Goal: Information Seeking & Learning: Learn about a topic

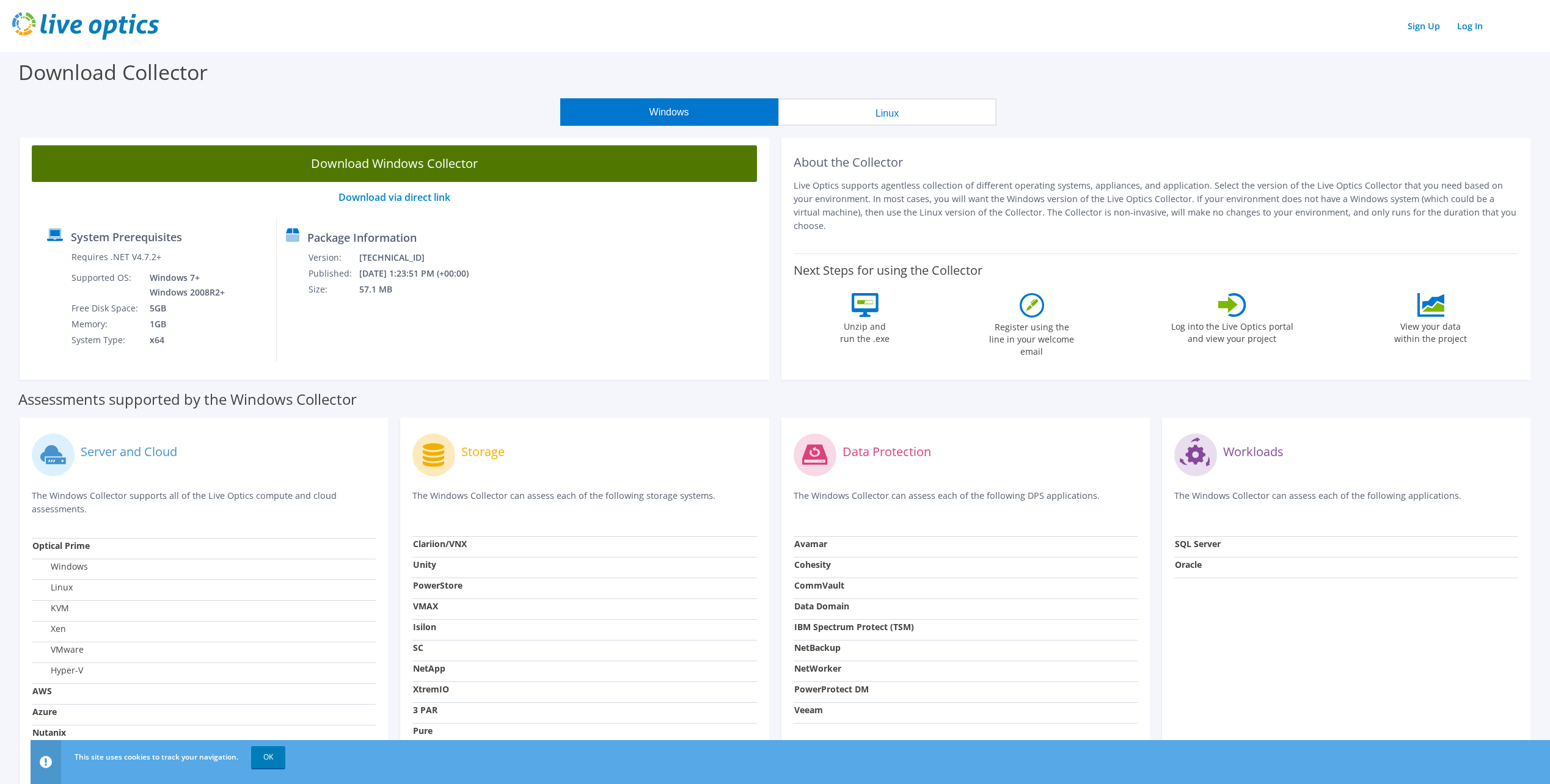
click at [428, 163] on link "Download Windows Collector" at bounding box center [394, 163] width 725 height 37
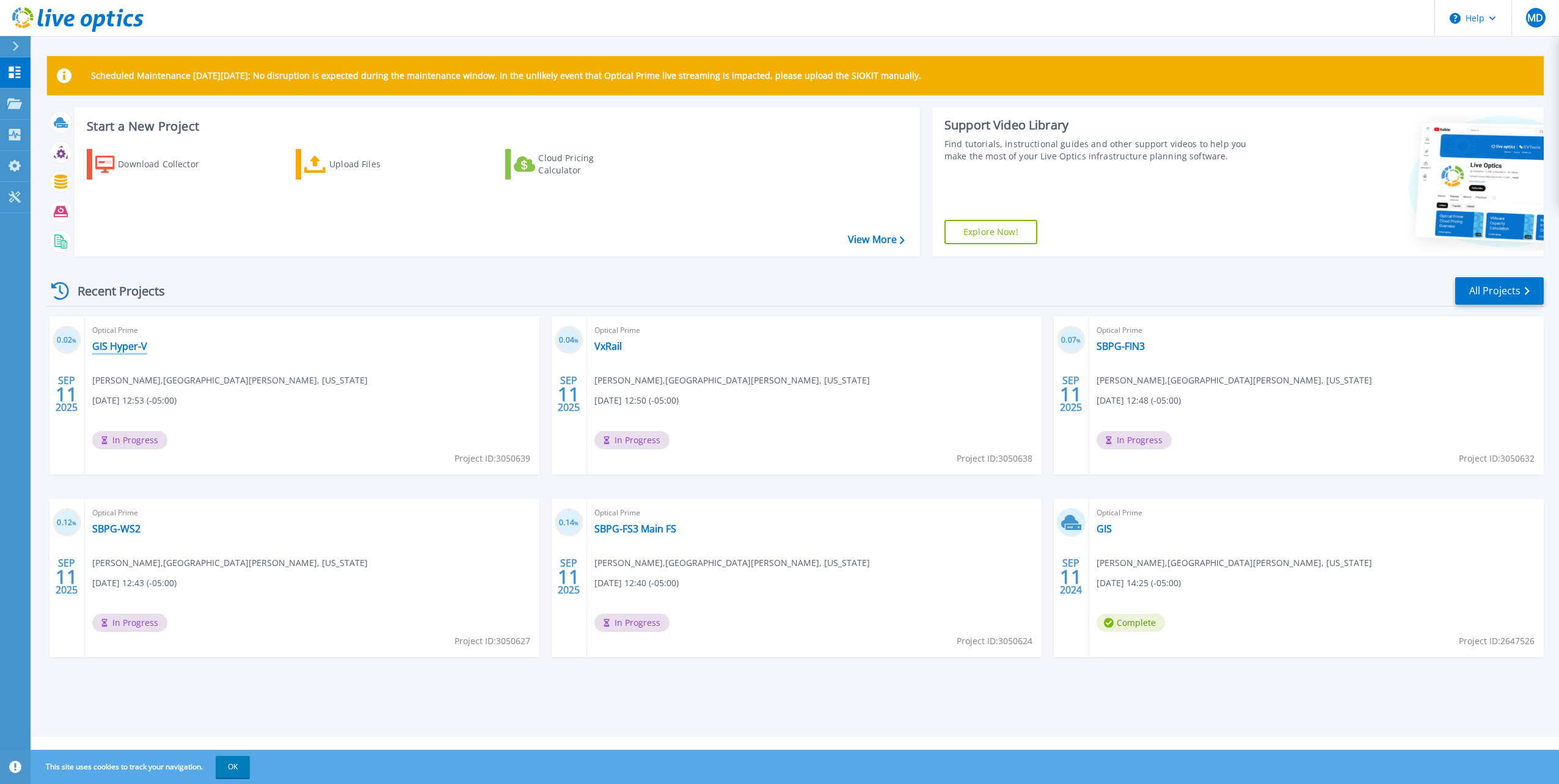
click at [116, 343] on link "GIS Hyper-V" at bounding box center [119, 346] width 55 height 12
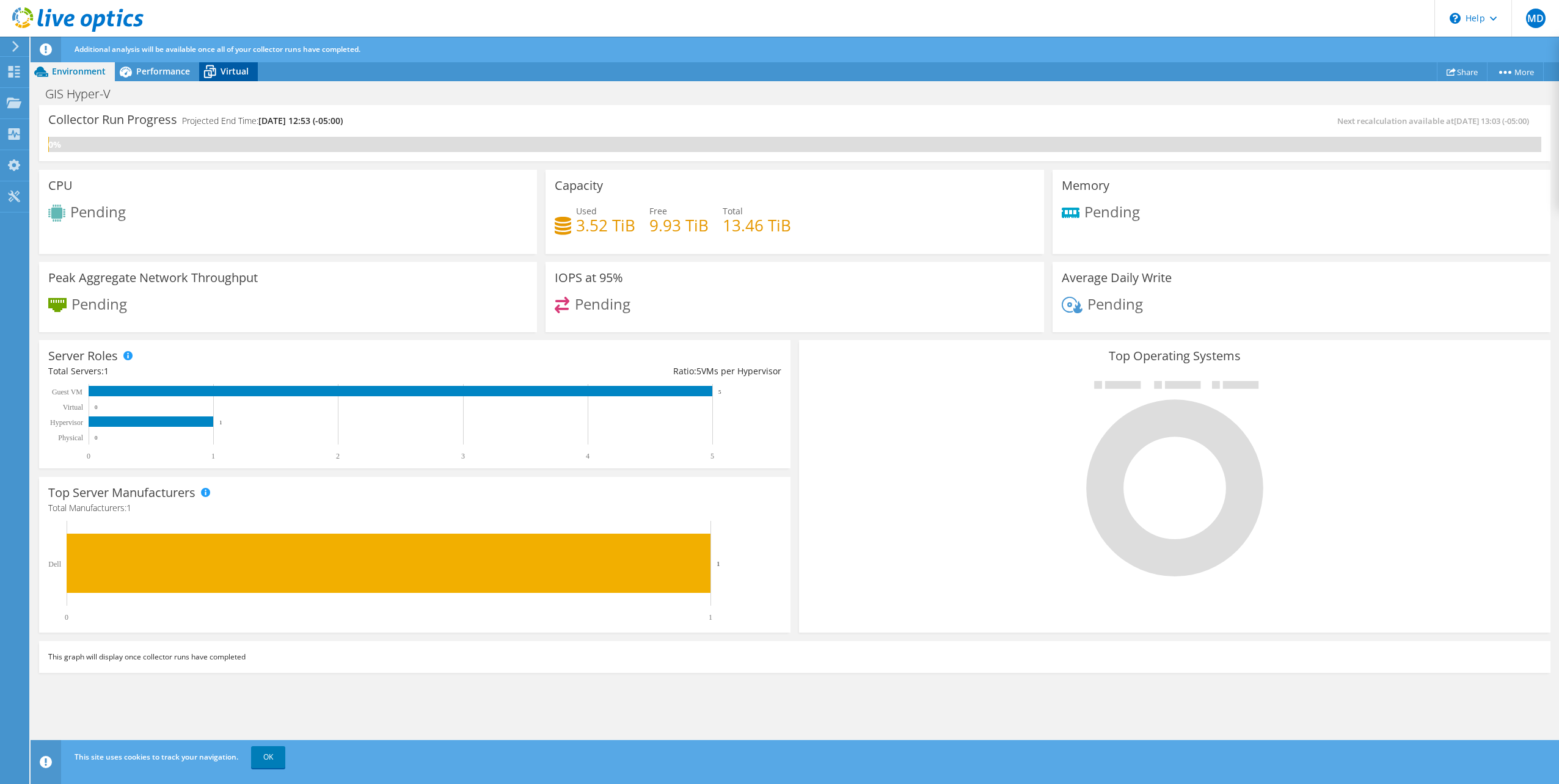
click at [216, 66] on icon at bounding box center [210, 72] width 22 height 22
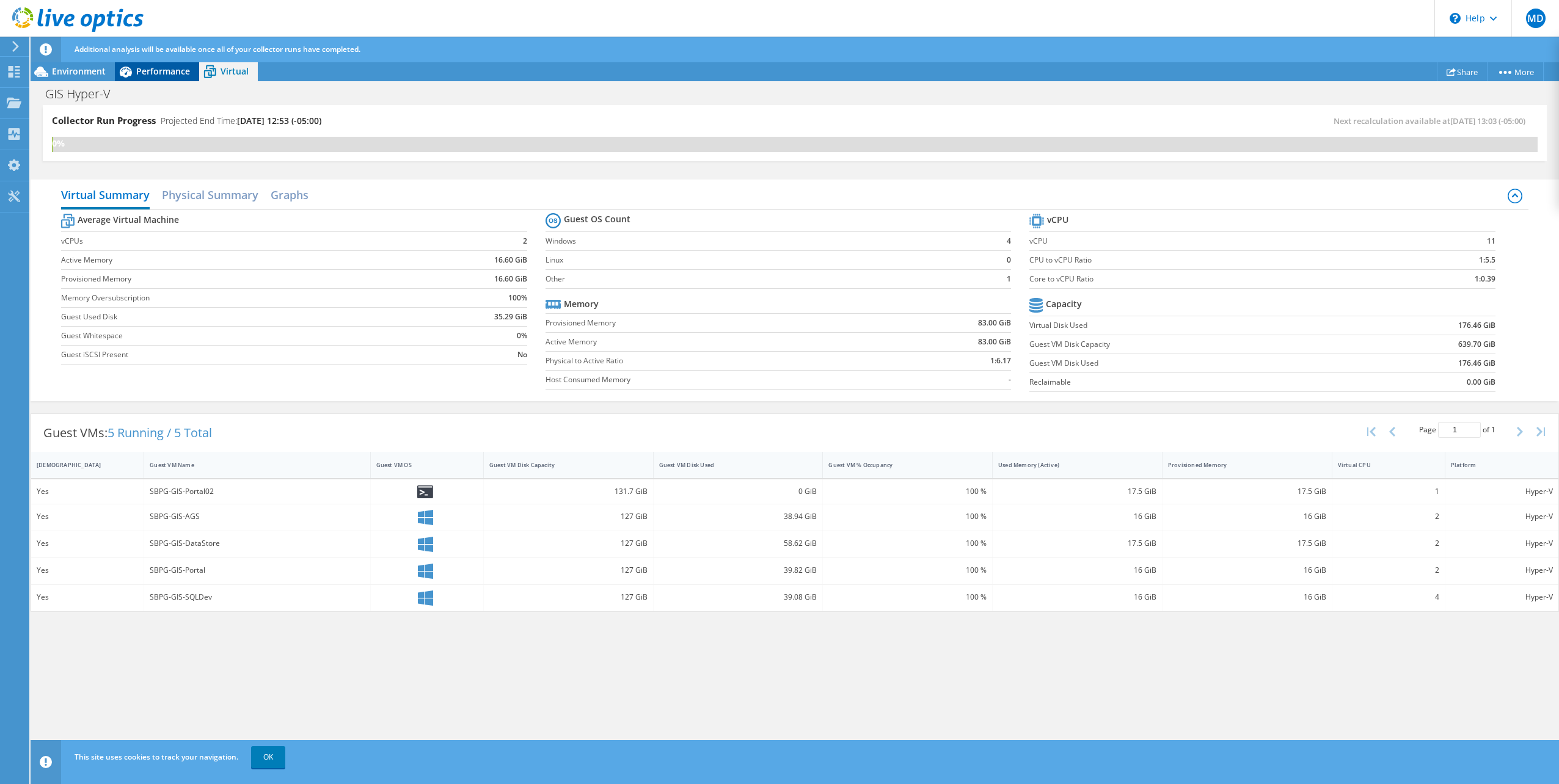
click at [162, 72] on span "Performance" at bounding box center [163, 71] width 54 height 12
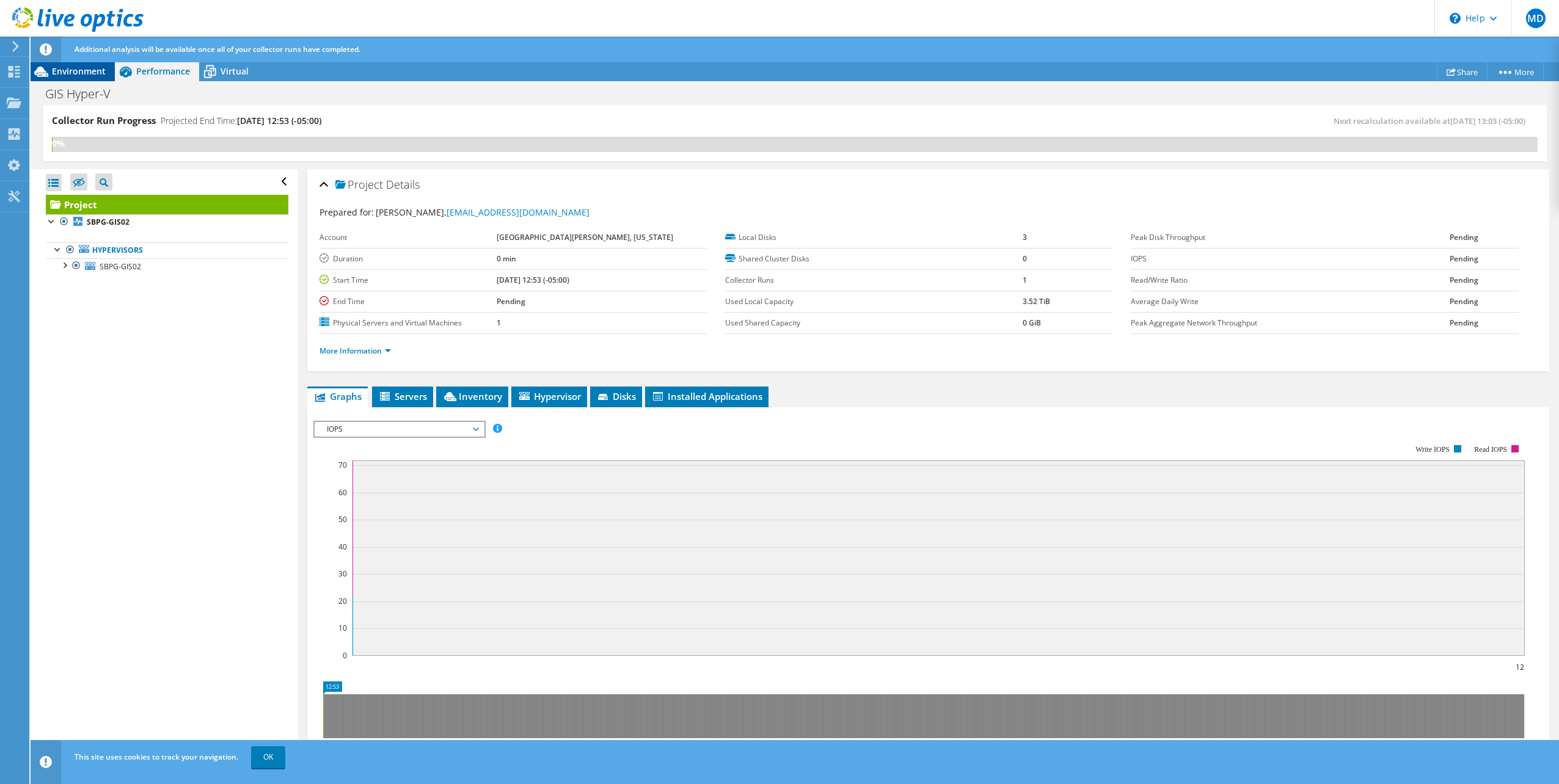
click at [91, 71] on span "Environment" at bounding box center [79, 71] width 54 height 12
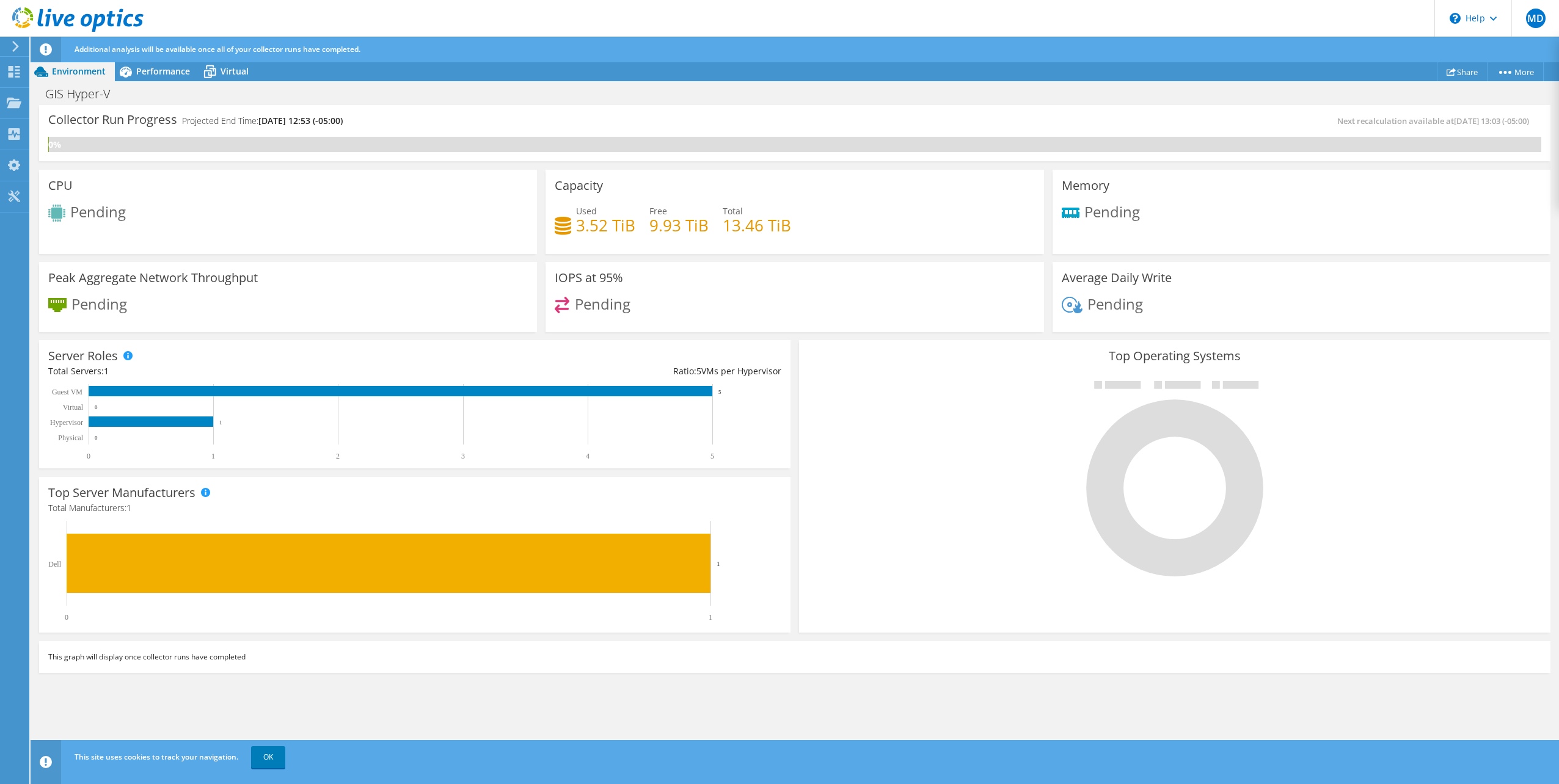
click at [17, 47] on use at bounding box center [16, 46] width 7 height 11
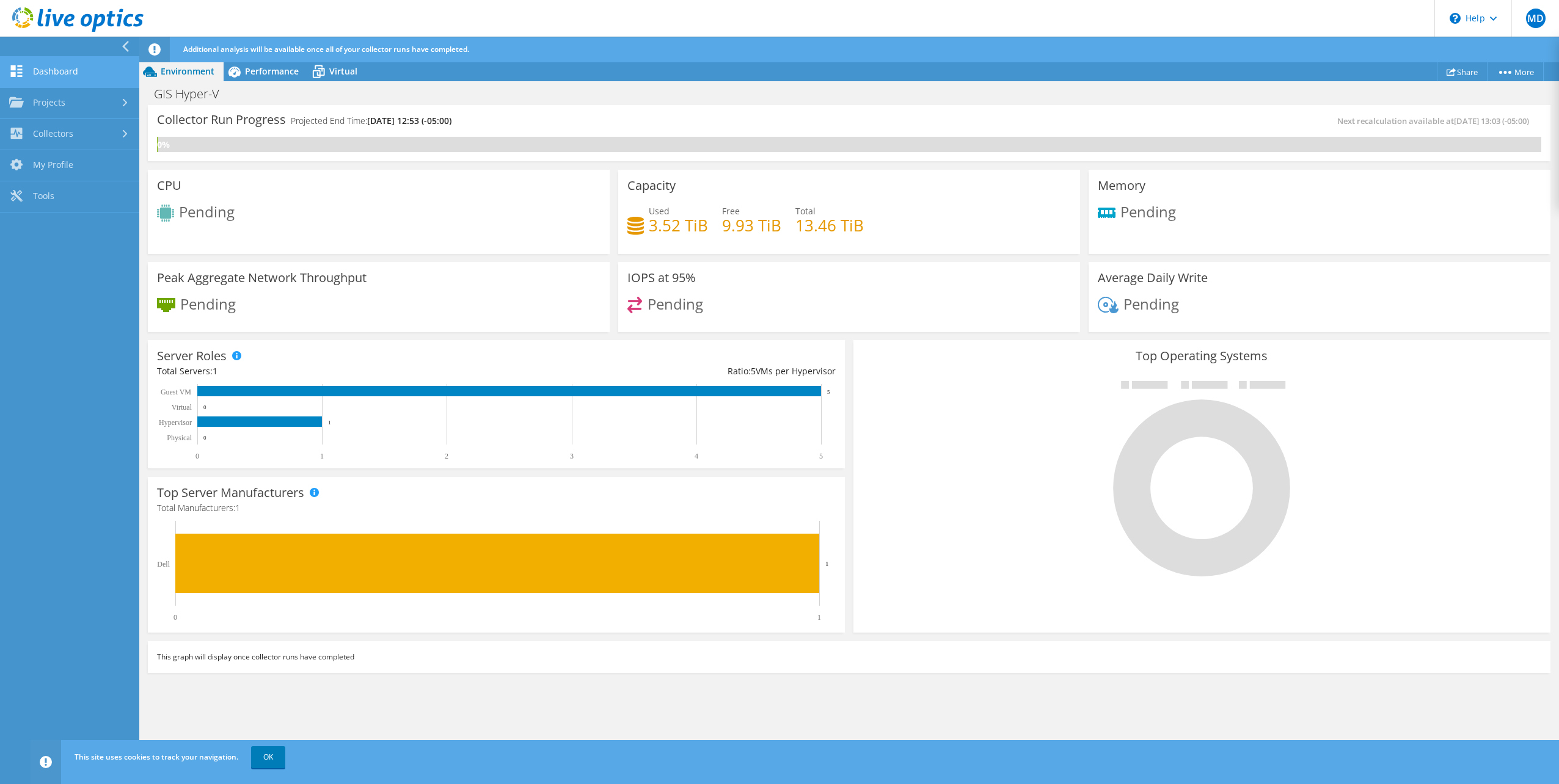
click at [68, 74] on link "Dashboard" at bounding box center [70, 72] width 139 height 32
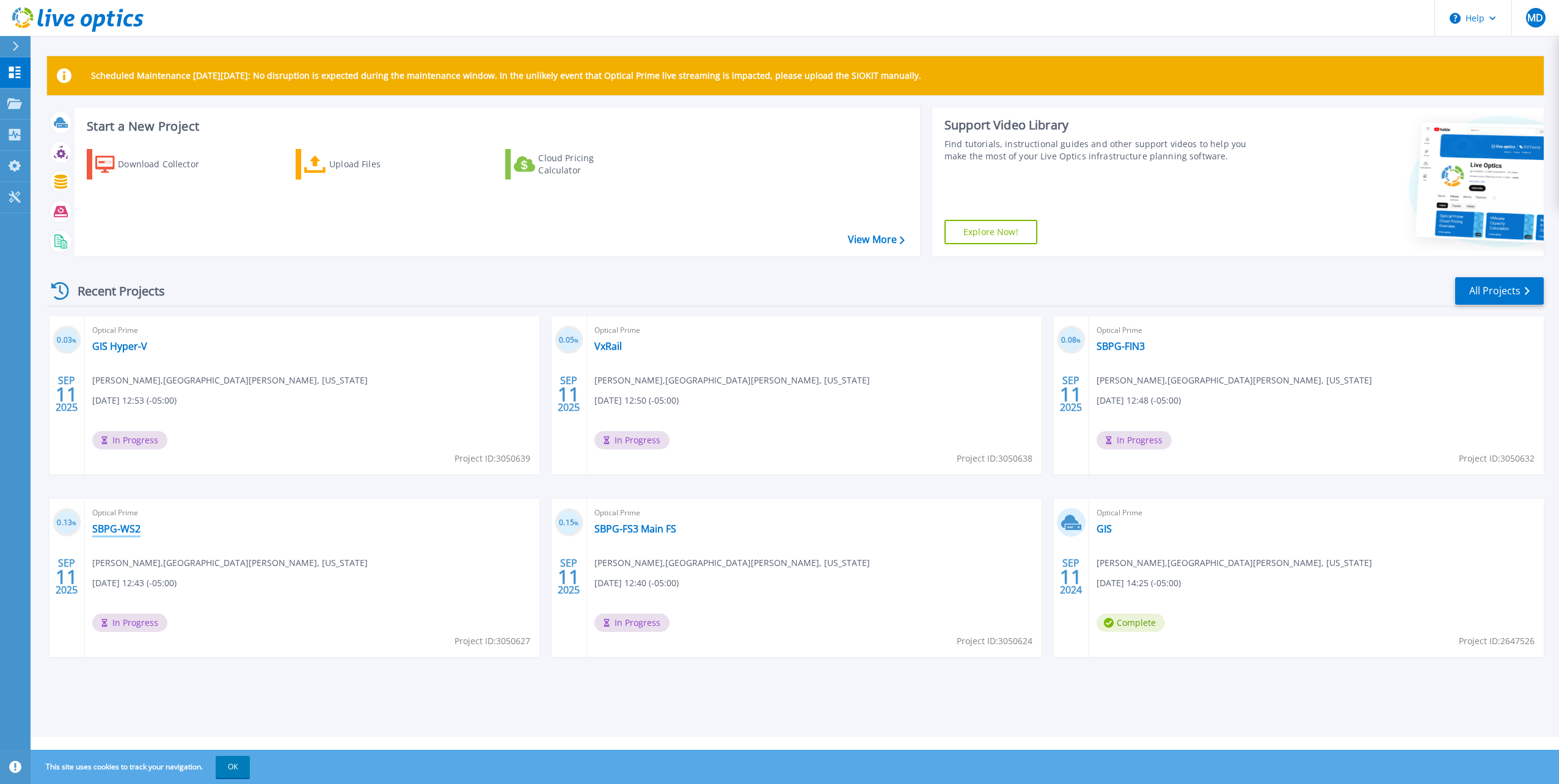
click at [119, 527] on link "SBPG-WS2" at bounding box center [116, 528] width 48 height 12
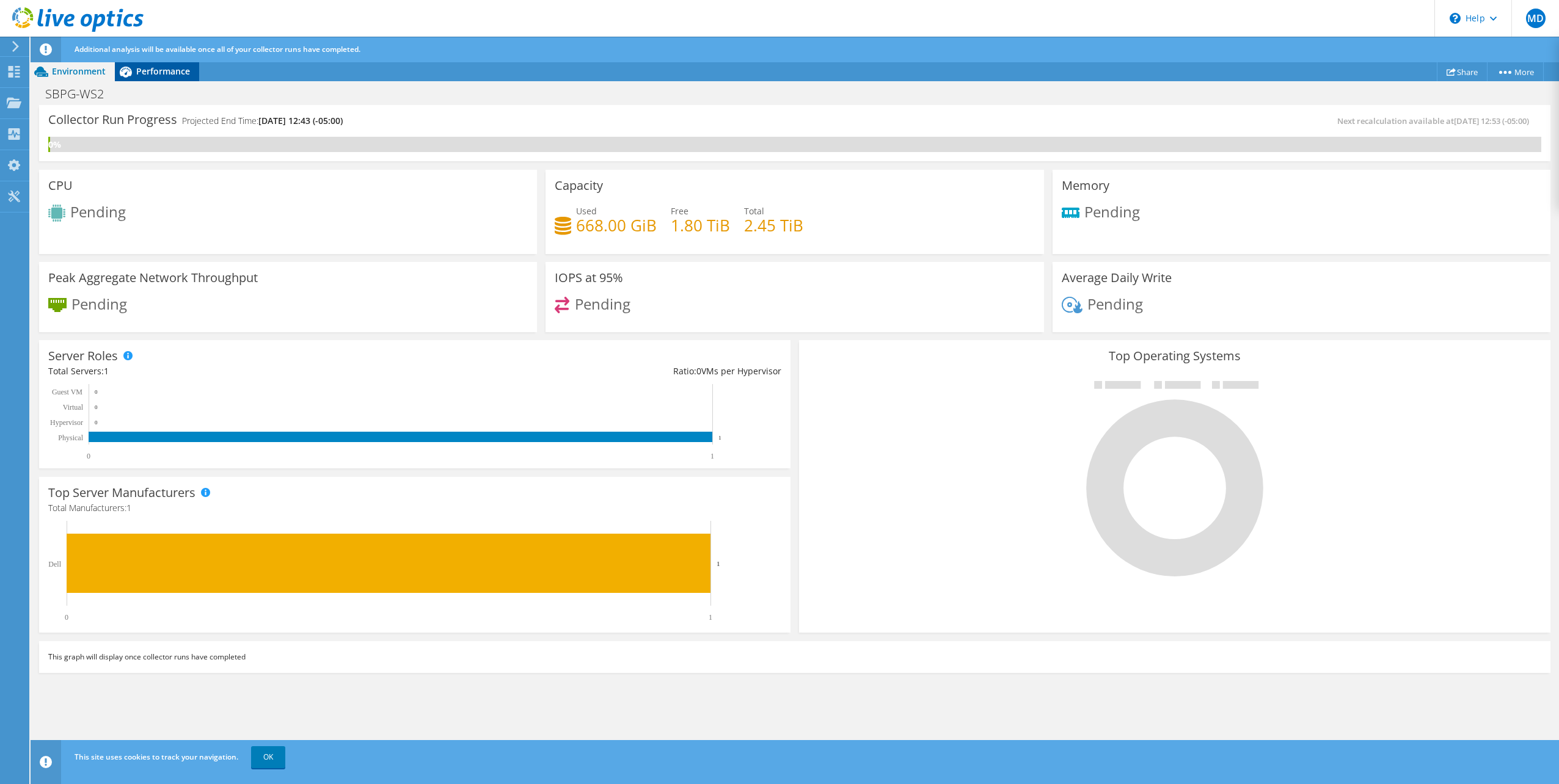
click at [176, 71] on span "Performance" at bounding box center [163, 71] width 54 height 12
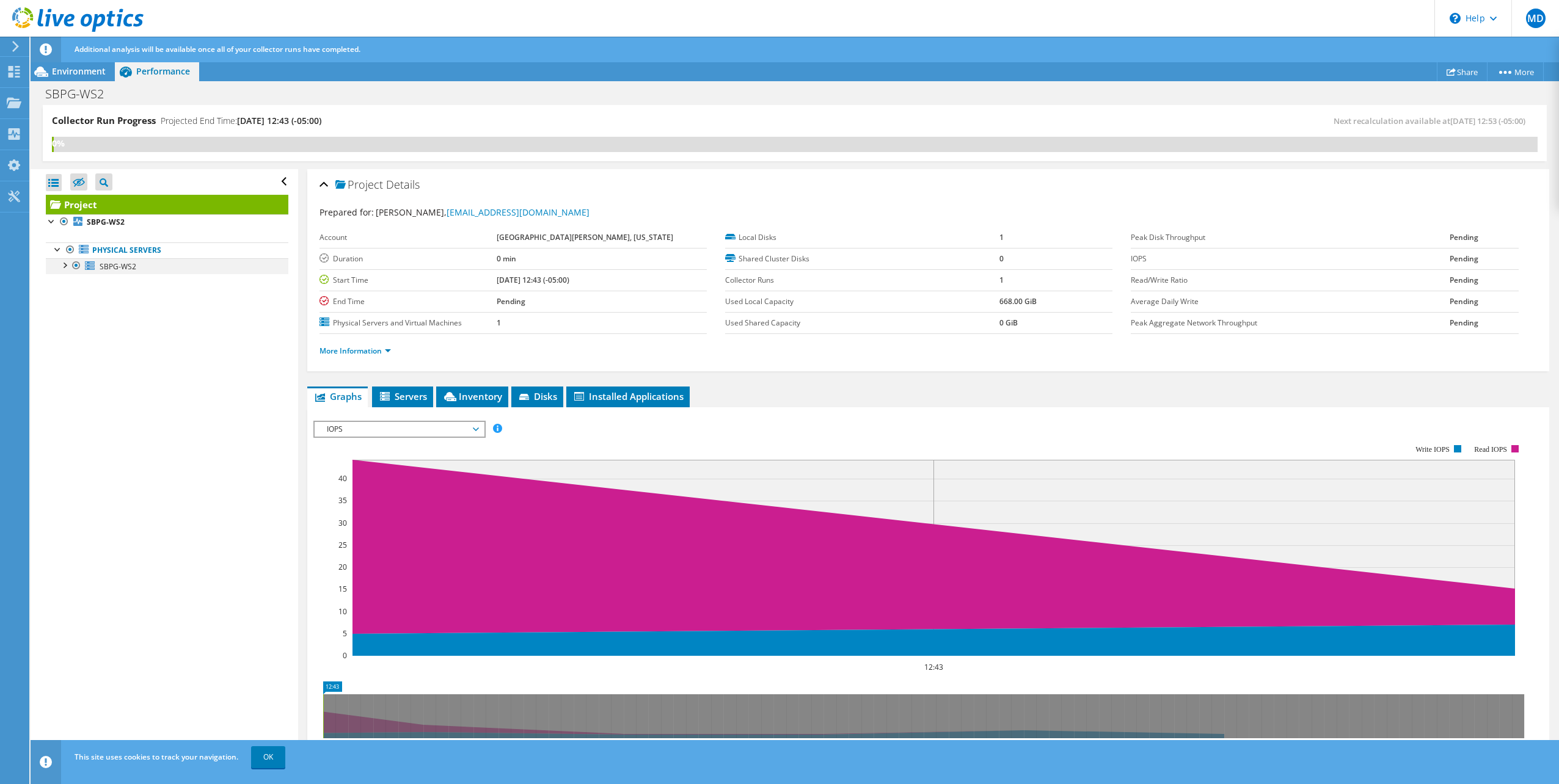
click at [63, 263] on div at bounding box center [64, 264] width 12 height 12
click at [71, 295] on div at bounding box center [70, 296] width 12 height 12
click at [408, 393] on span "Servers" at bounding box center [402, 396] width 49 height 12
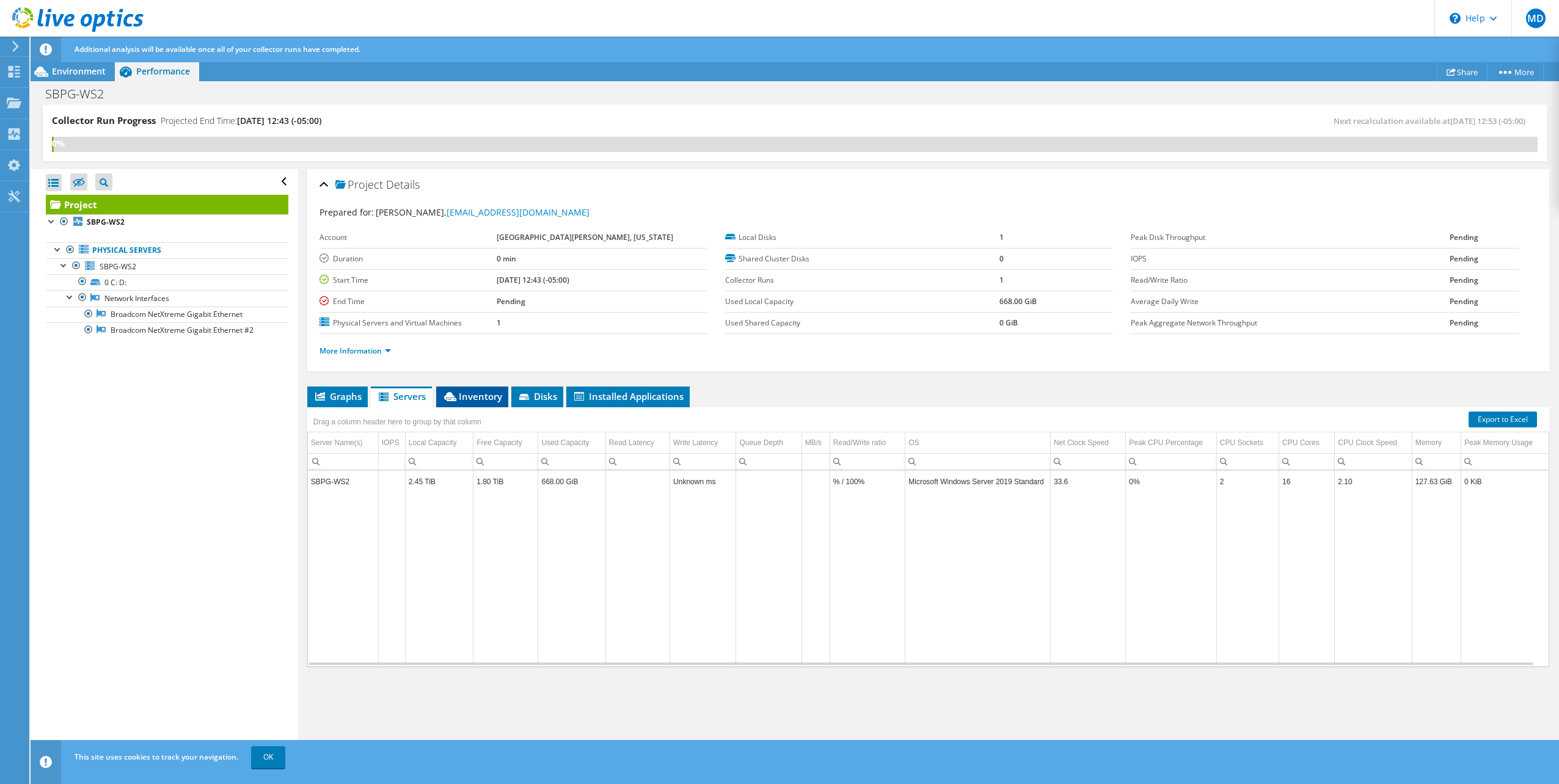
click at [468, 392] on span "Inventory" at bounding box center [472, 396] width 60 height 12
click at [553, 392] on span "Disks" at bounding box center [538, 396] width 40 height 12
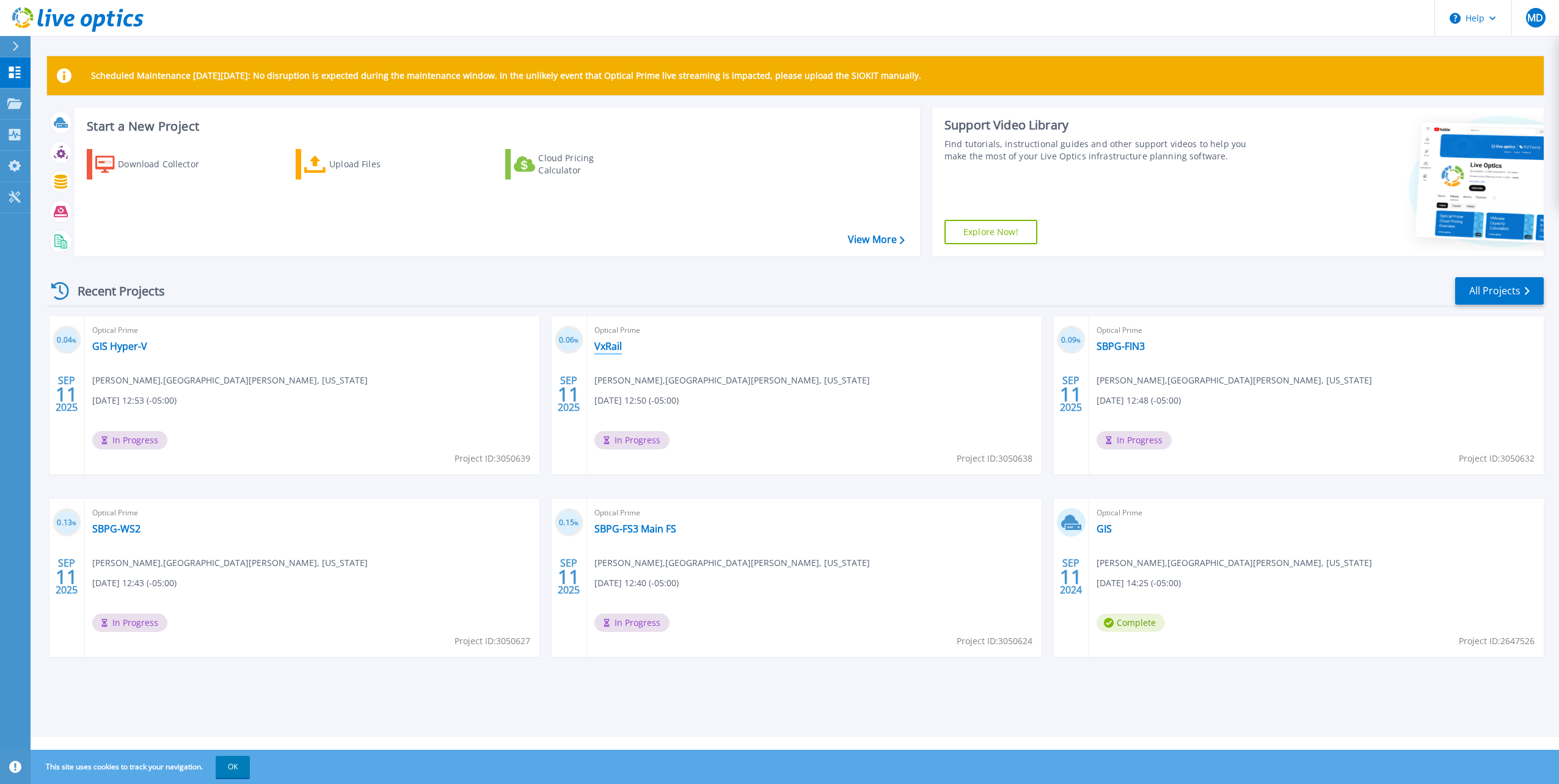
click at [604, 344] on link "VxRail" at bounding box center [607, 346] width 27 height 12
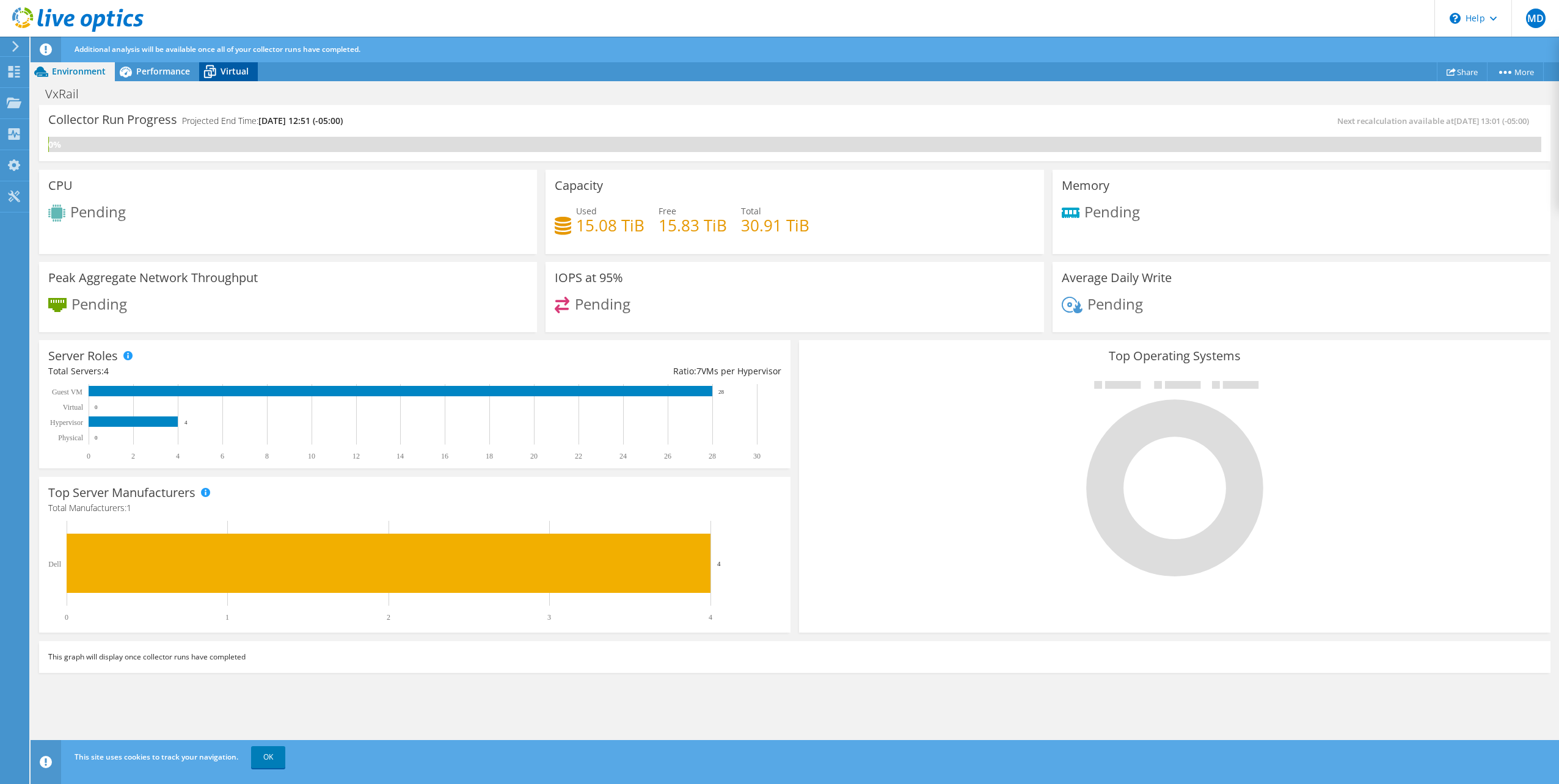
click at [231, 71] on span "Virtual" at bounding box center [235, 71] width 28 height 12
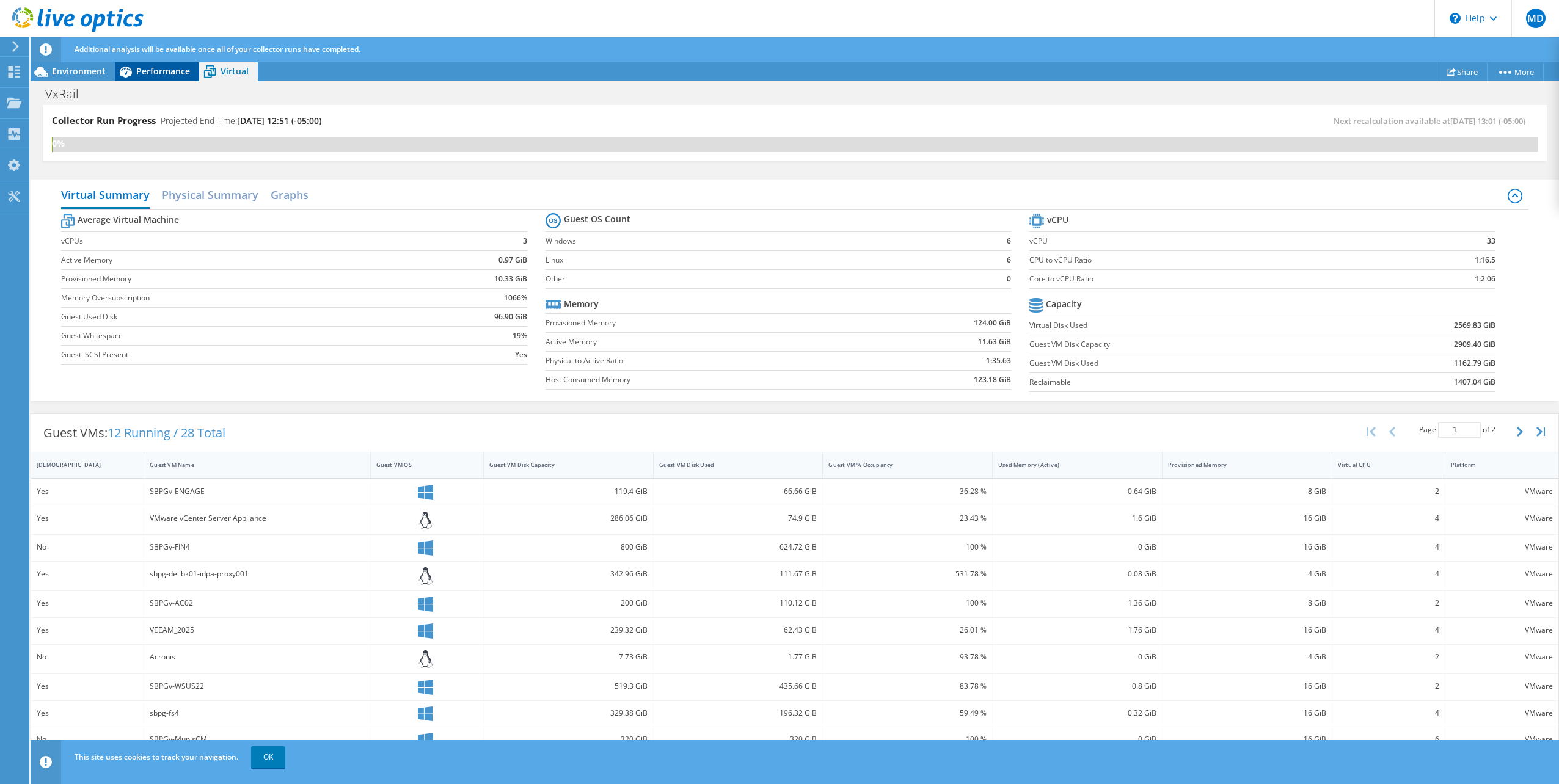
click at [169, 69] on span "Performance" at bounding box center [163, 71] width 54 height 12
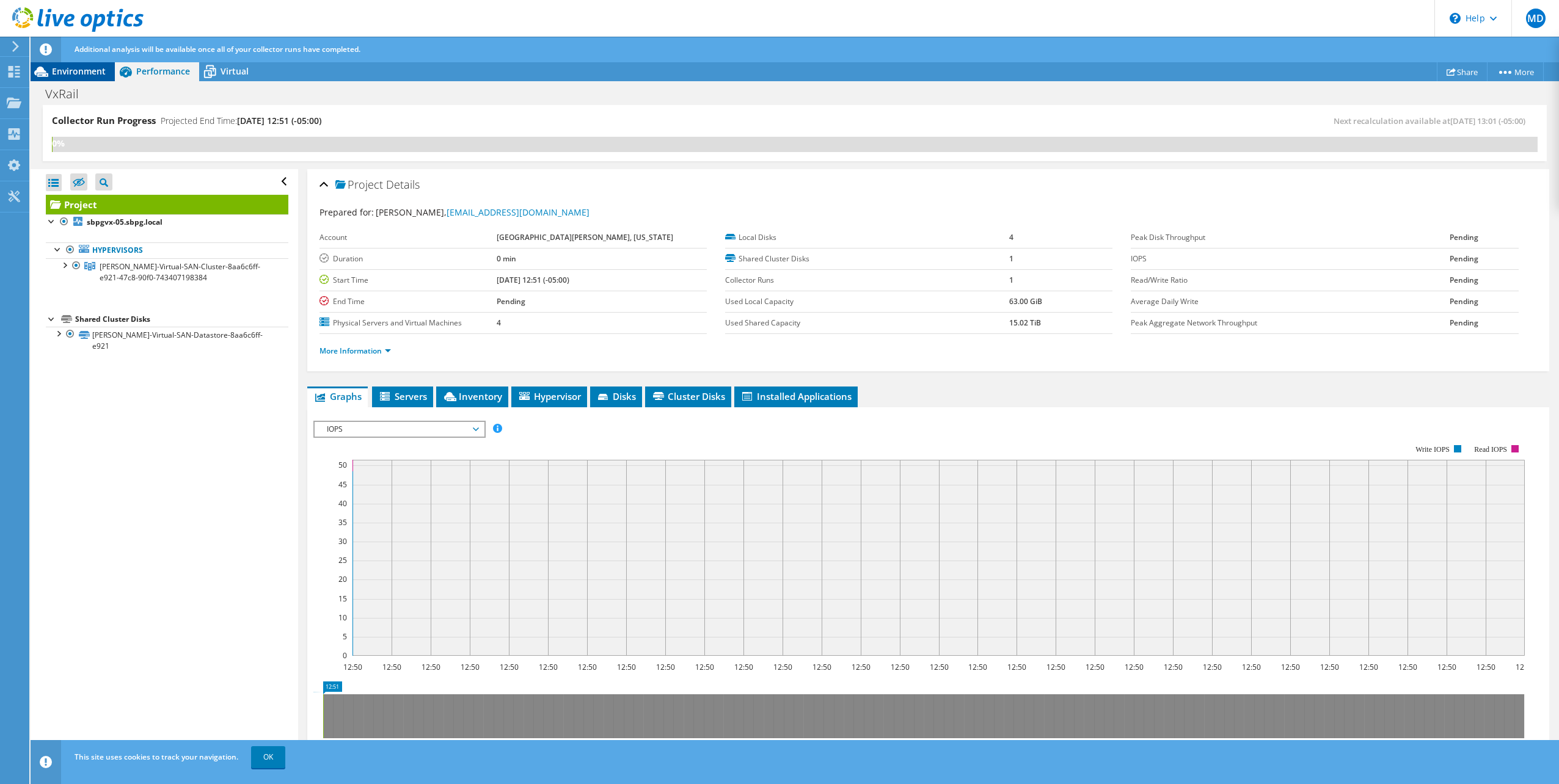
click at [62, 69] on span "Environment" at bounding box center [79, 71] width 54 height 12
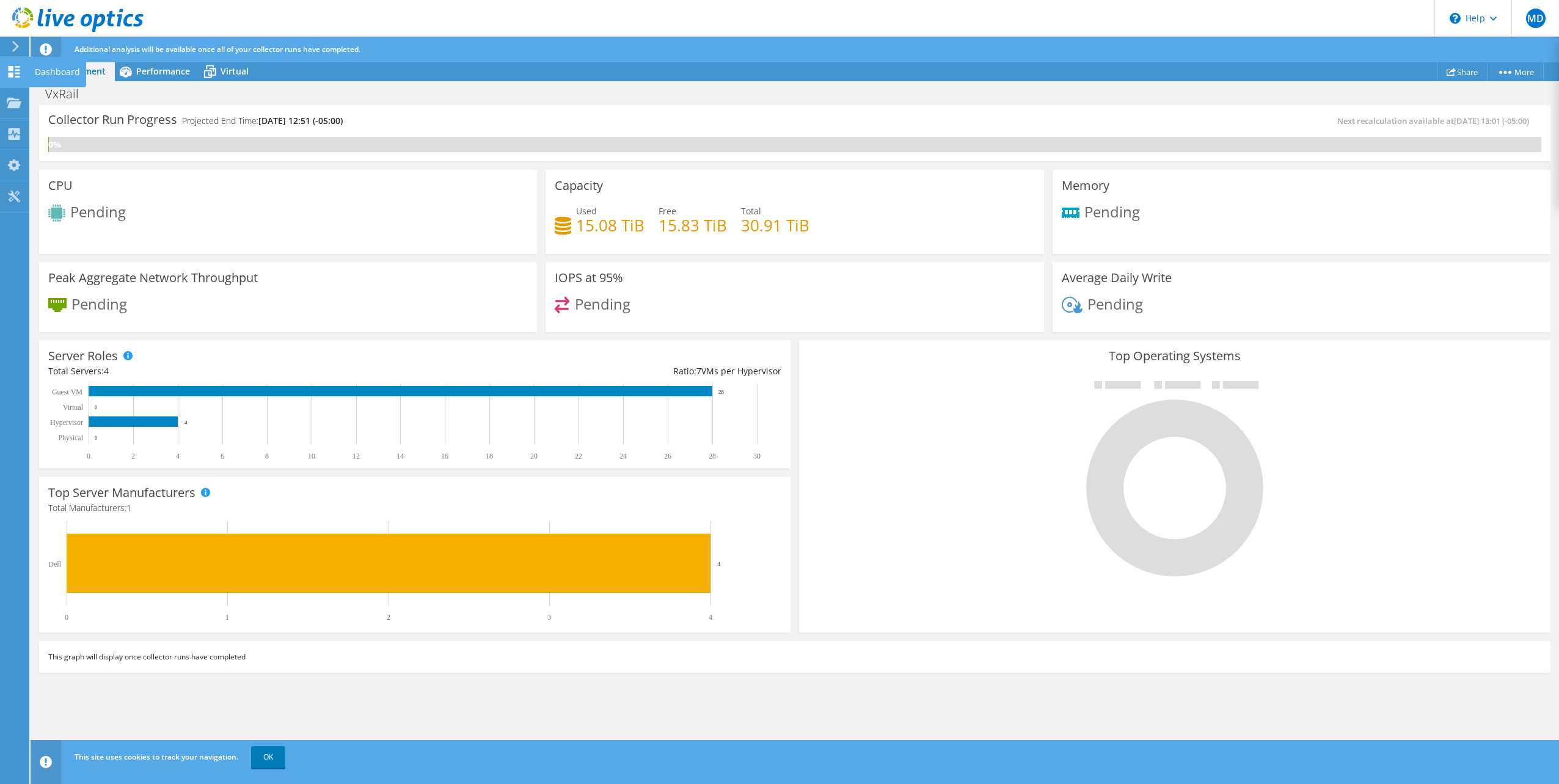
click at [12, 68] on use at bounding box center [14, 72] width 12 height 12
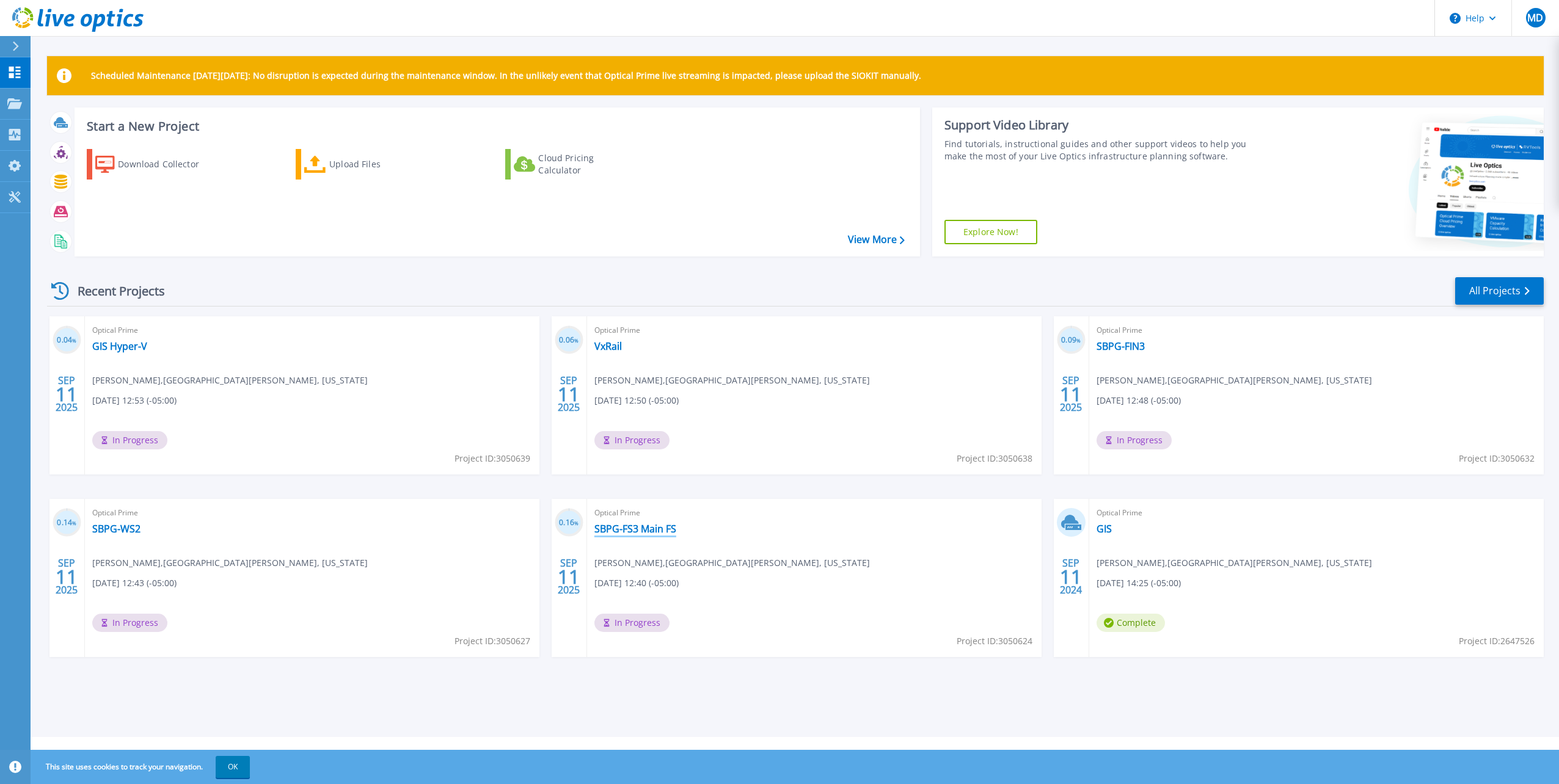
click at [654, 527] on link "SBPG-FS3 Main FS" at bounding box center [635, 528] width 82 height 12
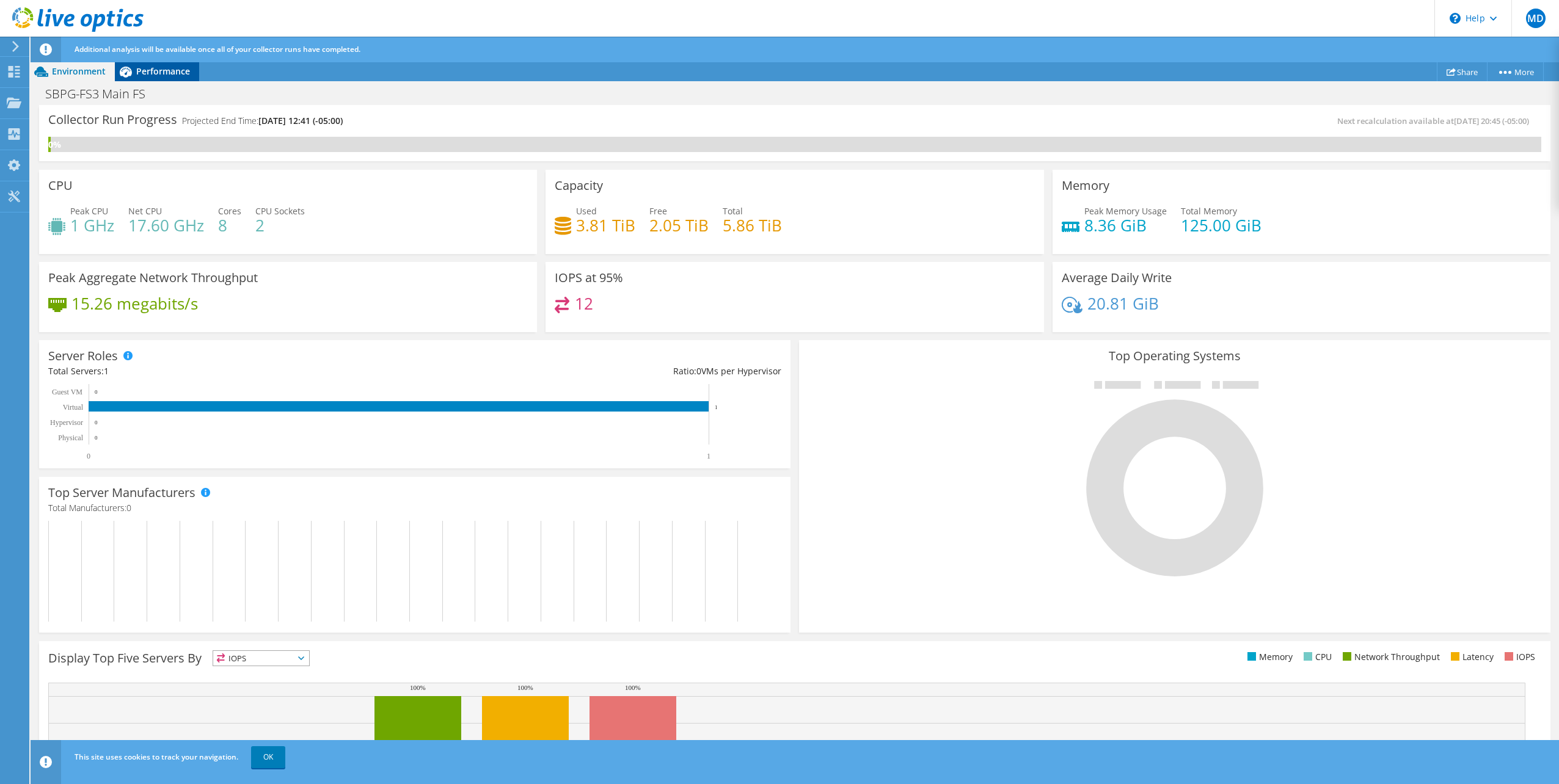
click at [149, 70] on span "Performance" at bounding box center [163, 71] width 54 height 12
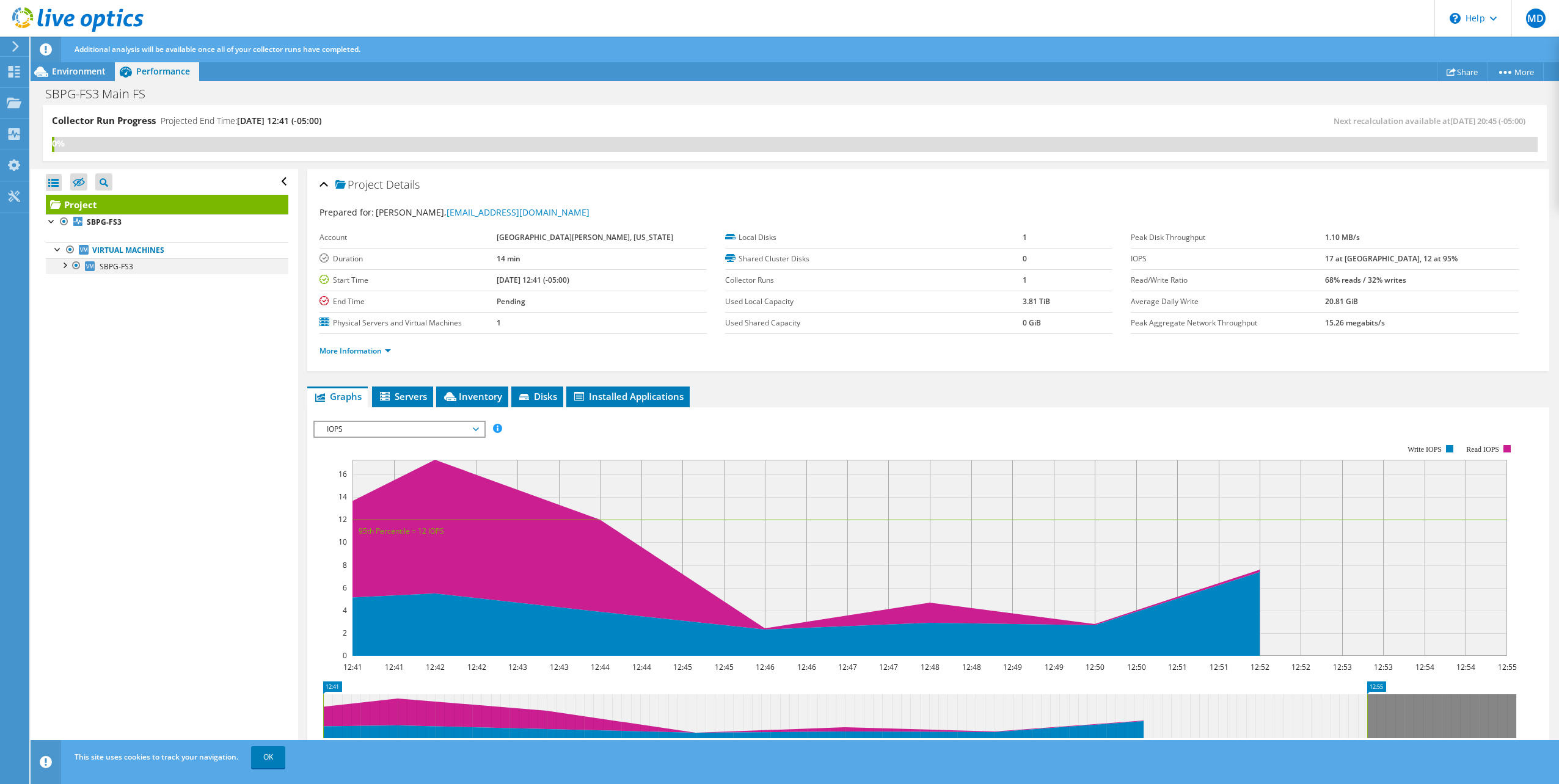
click at [66, 265] on div at bounding box center [64, 264] width 12 height 12
click at [99, 280] on icon at bounding box center [95, 281] width 10 height 6
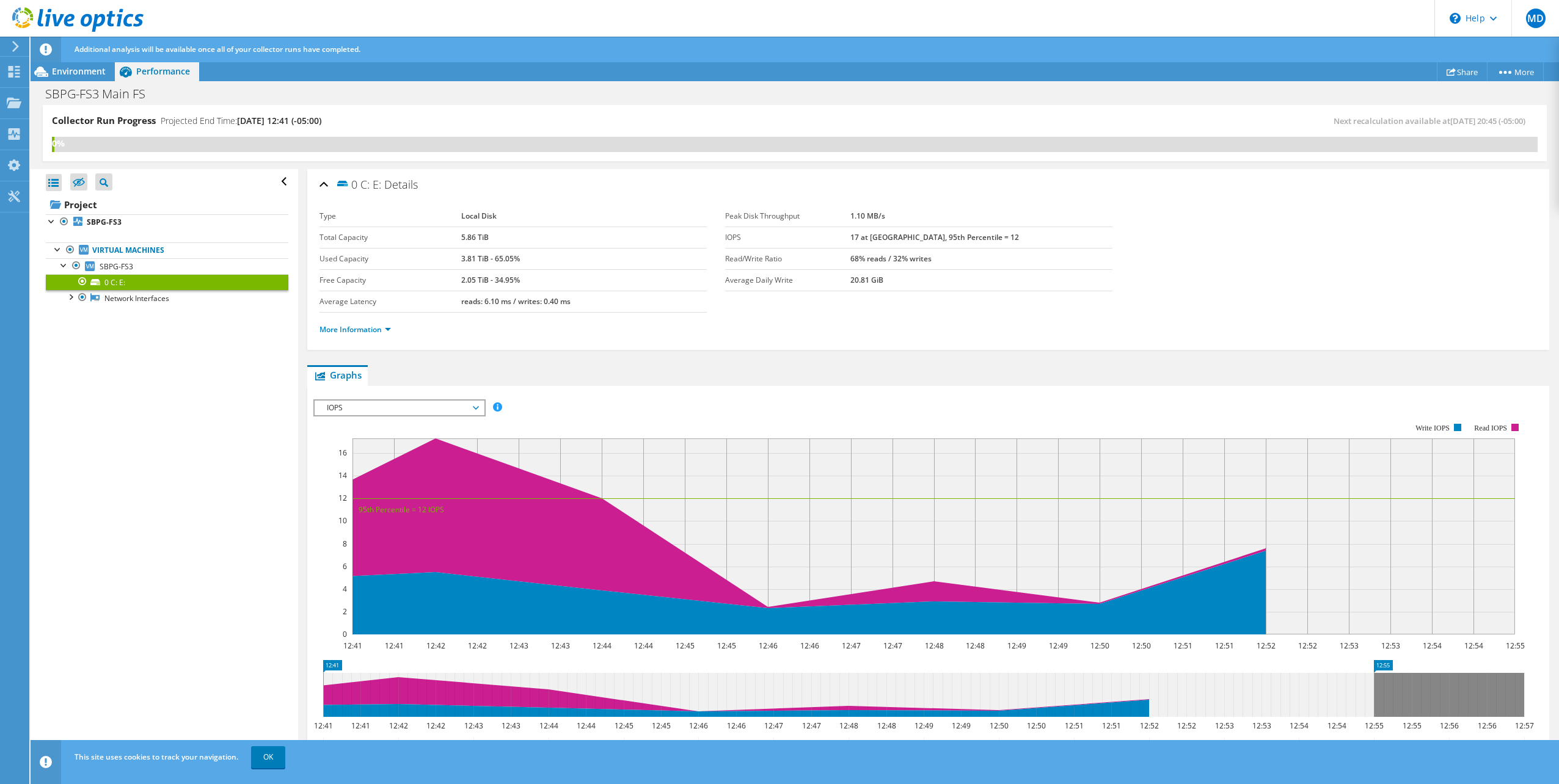
click at [471, 411] on span "IOPS" at bounding box center [399, 408] width 157 height 15
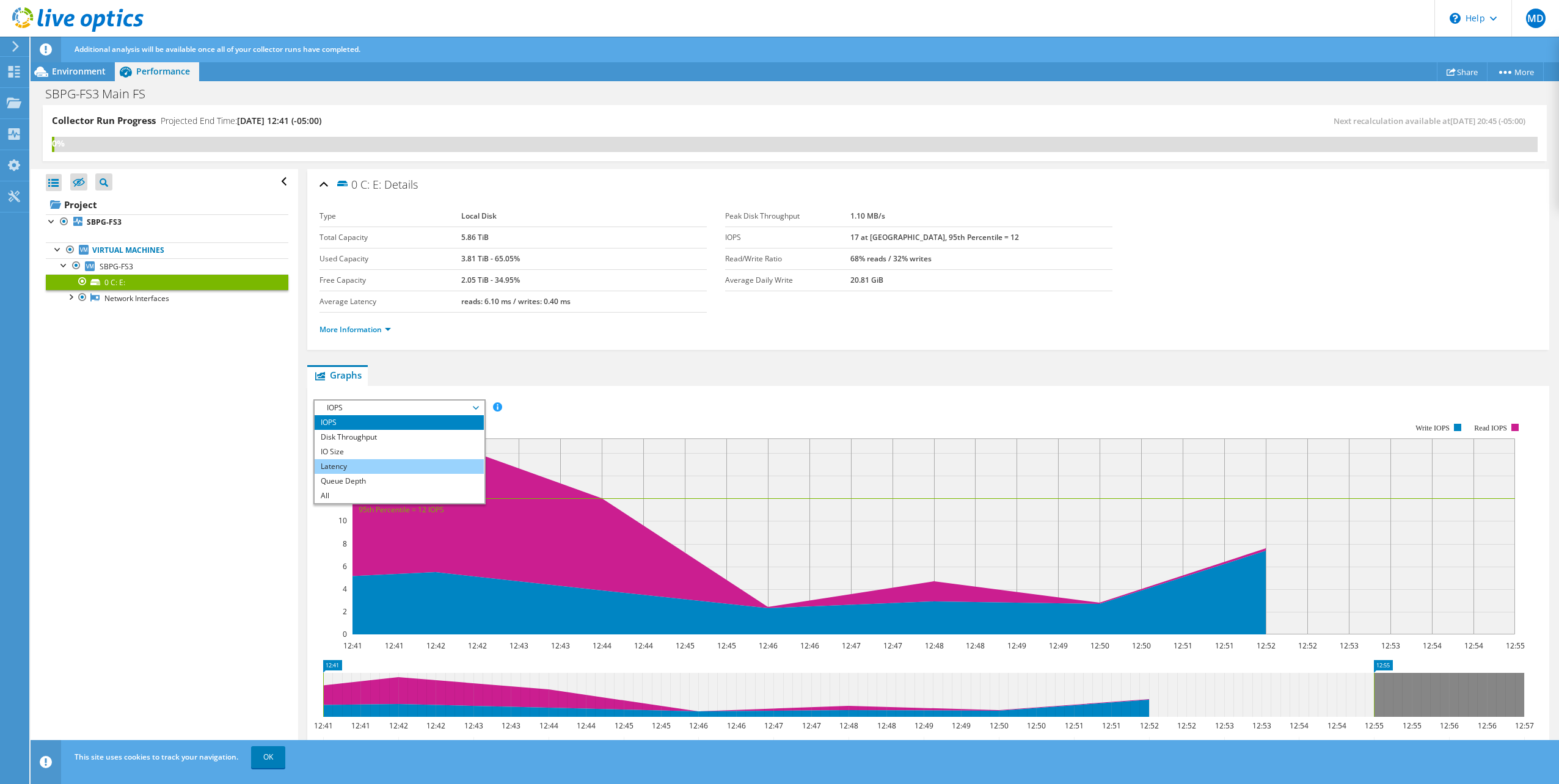
click at [438, 465] on li "Latency" at bounding box center [399, 467] width 169 height 15
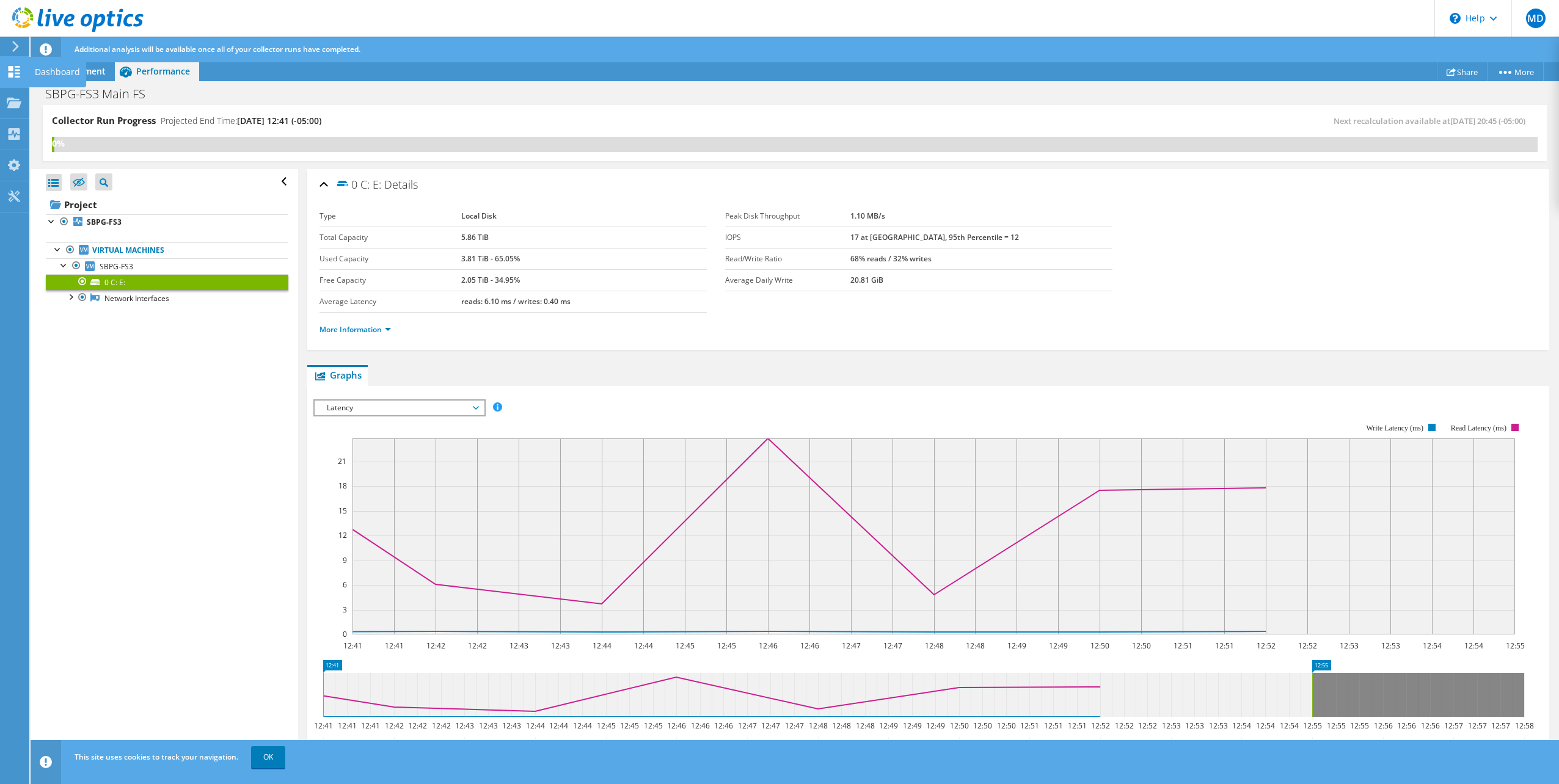
click at [18, 75] on icon at bounding box center [14, 72] width 15 height 12
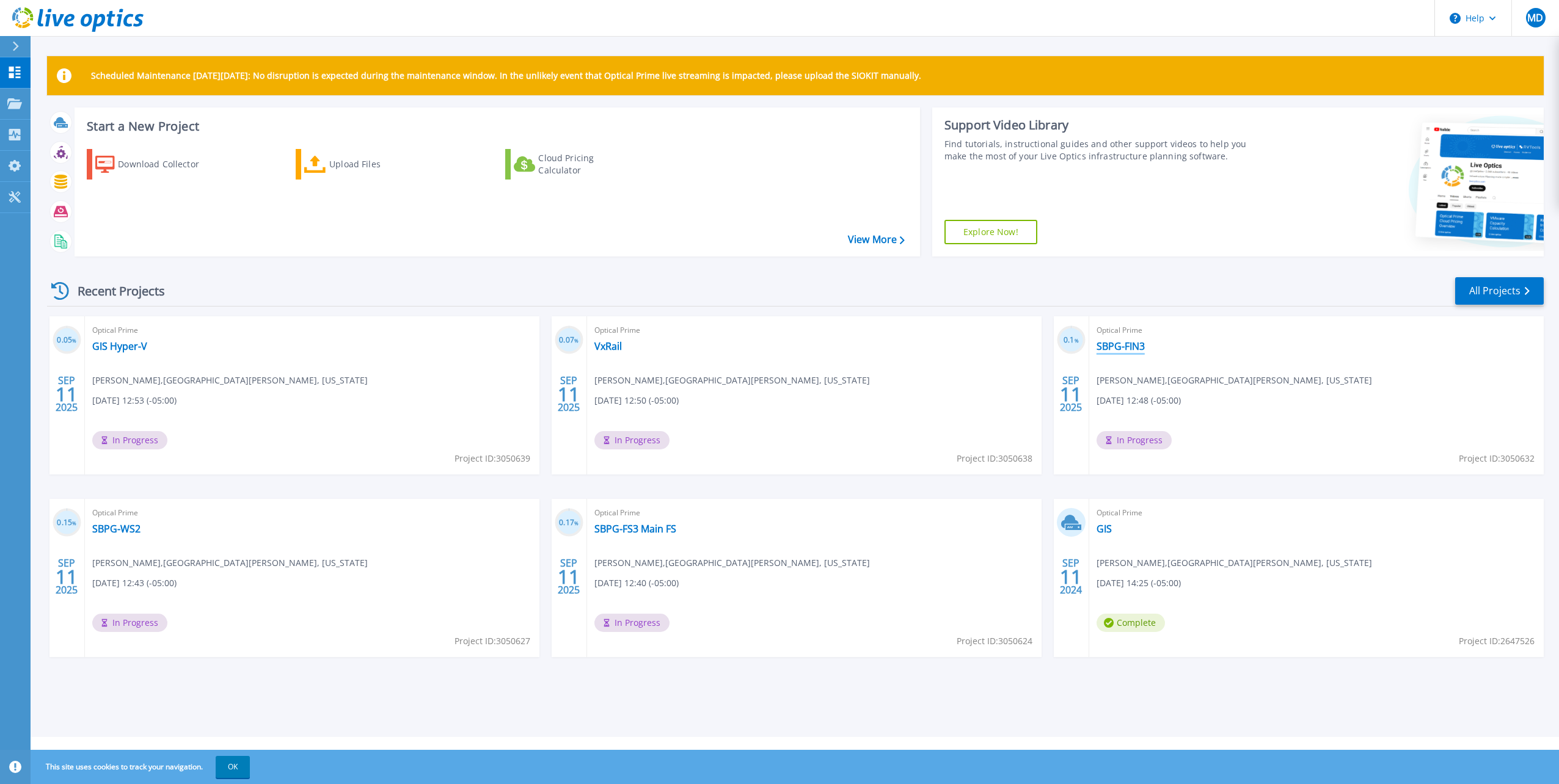
click at [1112, 342] on link "SBPG-FIN3" at bounding box center [1120, 346] width 48 height 12
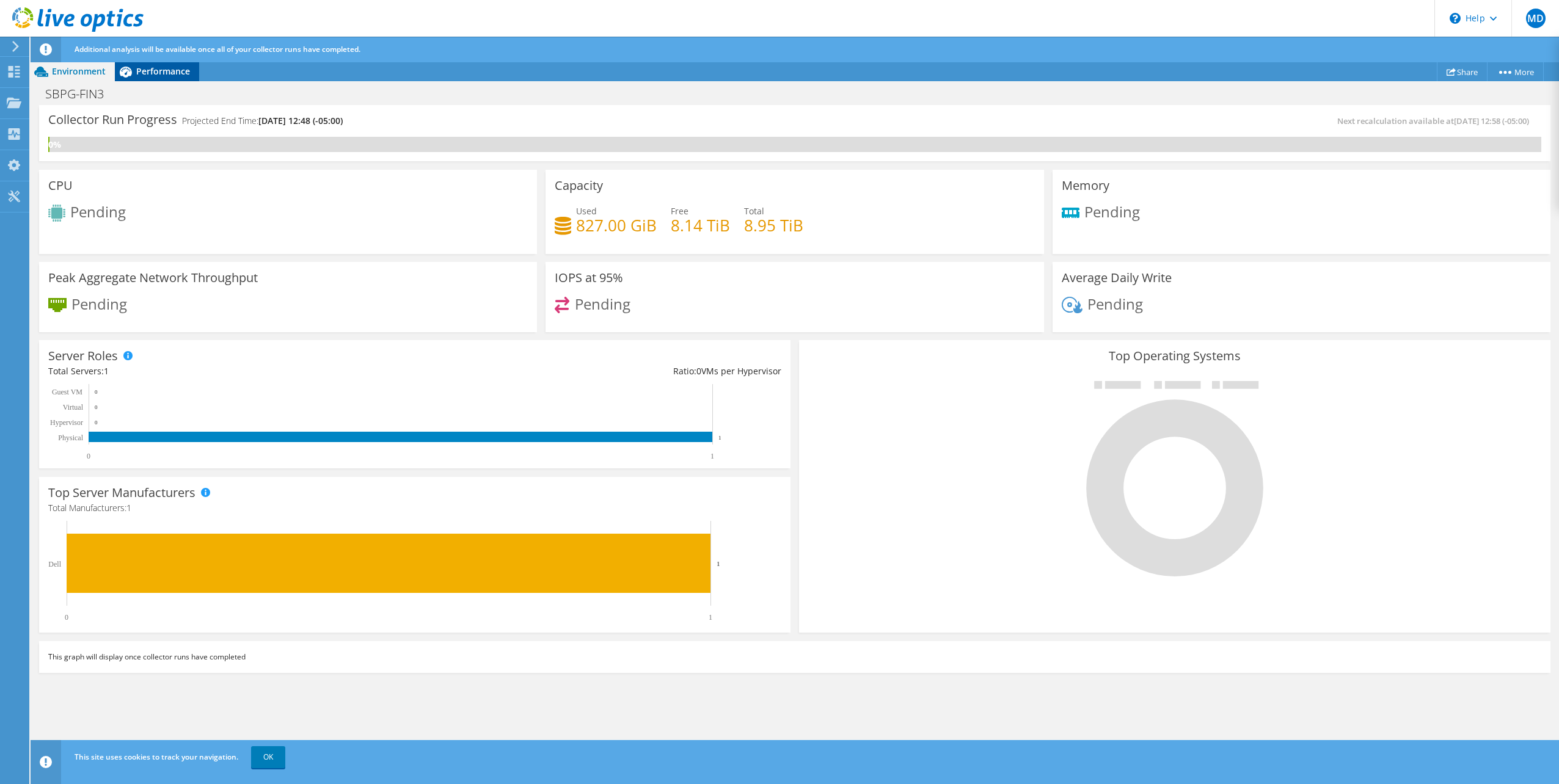
click at [158, 71] on span "Performance" at bounding box center [163, 71] width 54 height 12
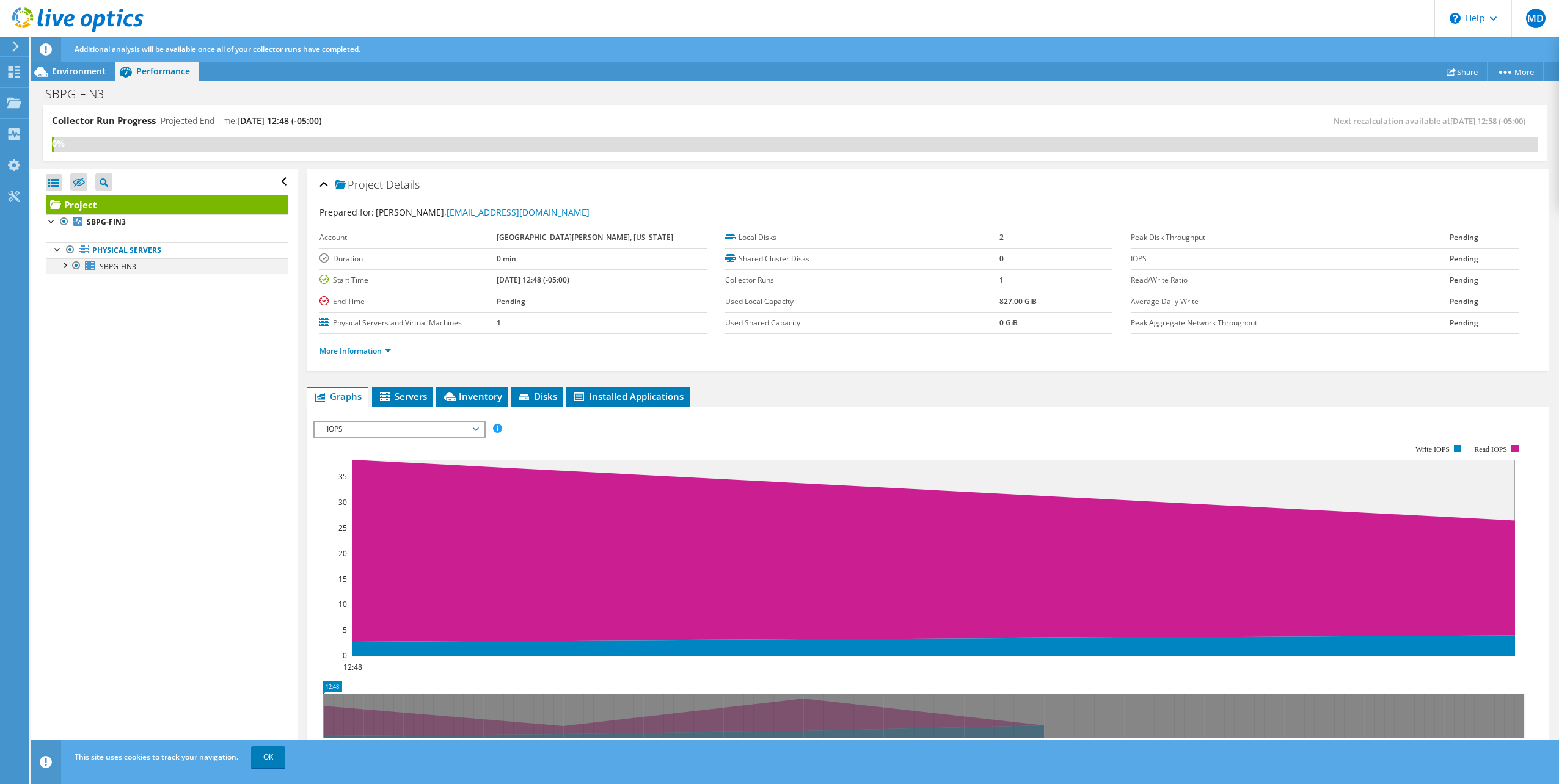
click at [61, 266] on div at bounding box center [64, 264] width 12 height 12
click at [128, 282] on link "0 D: C: E:" at bounding box center [167, 282] width 242 height 16
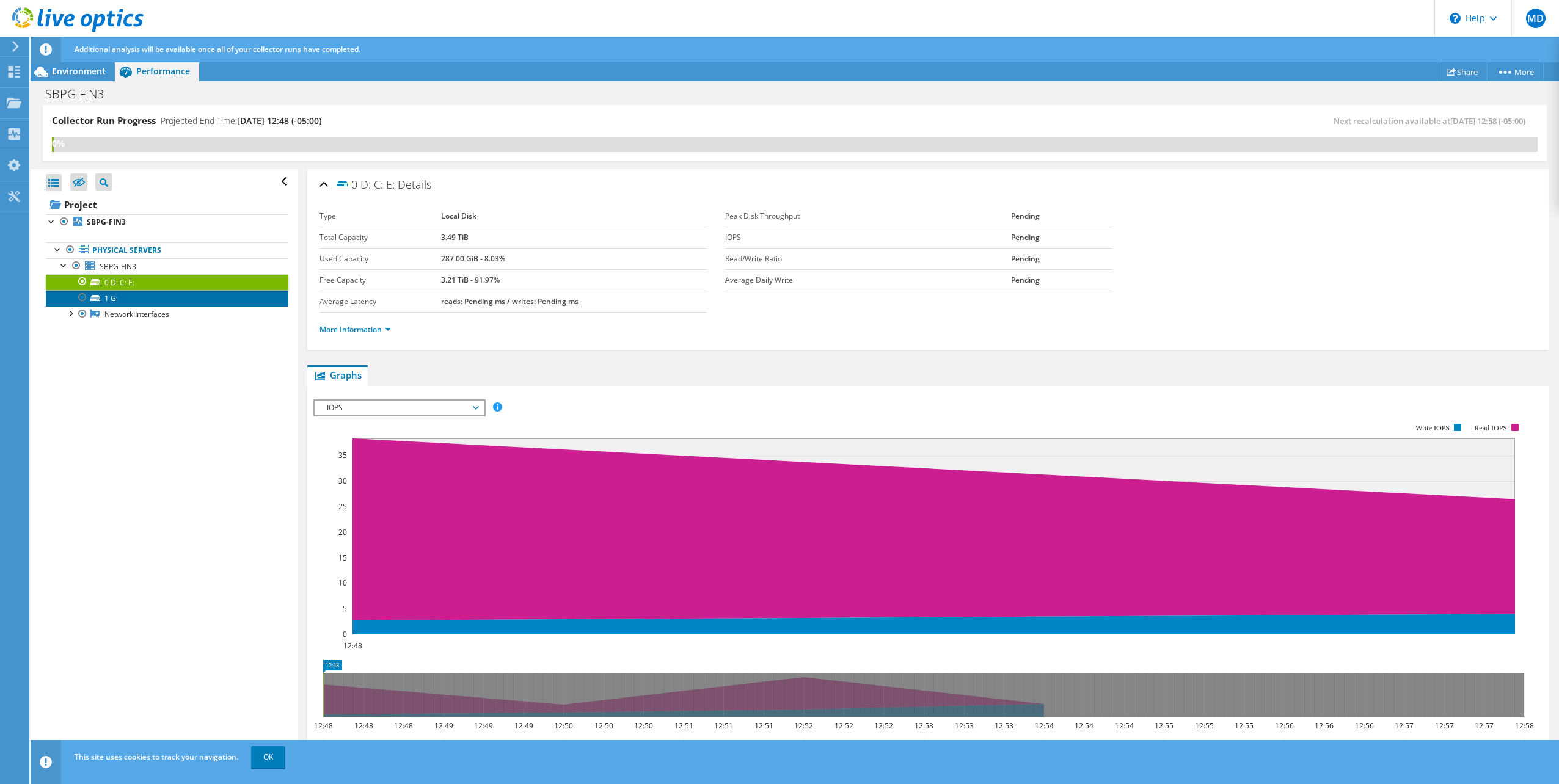
click at [119, 298] on link "1 G:" at bounding box center [167, 298] width 242 height 16
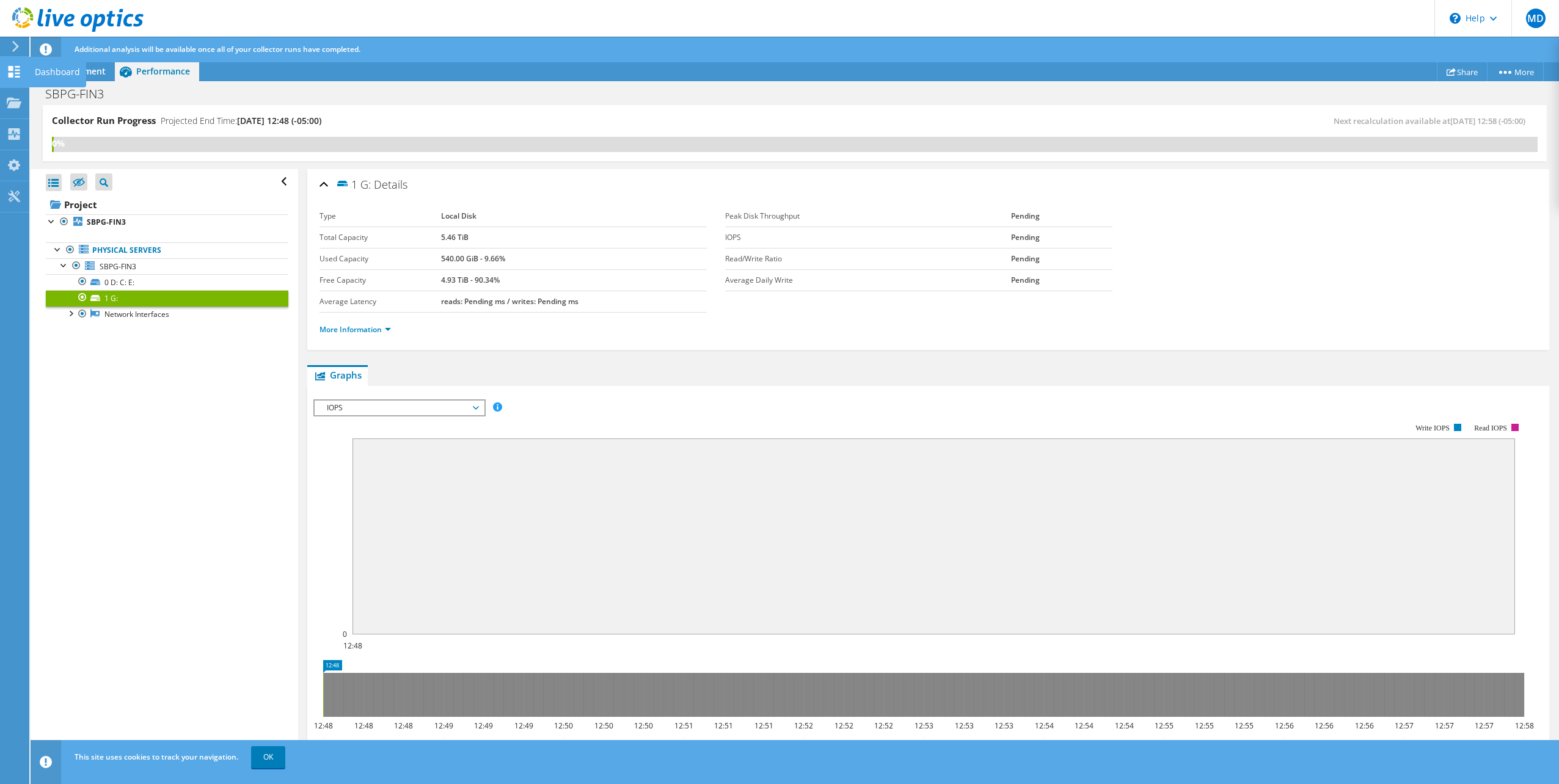
click at [14, 78] on div at bounding box center [14, 73] width 15 height 13
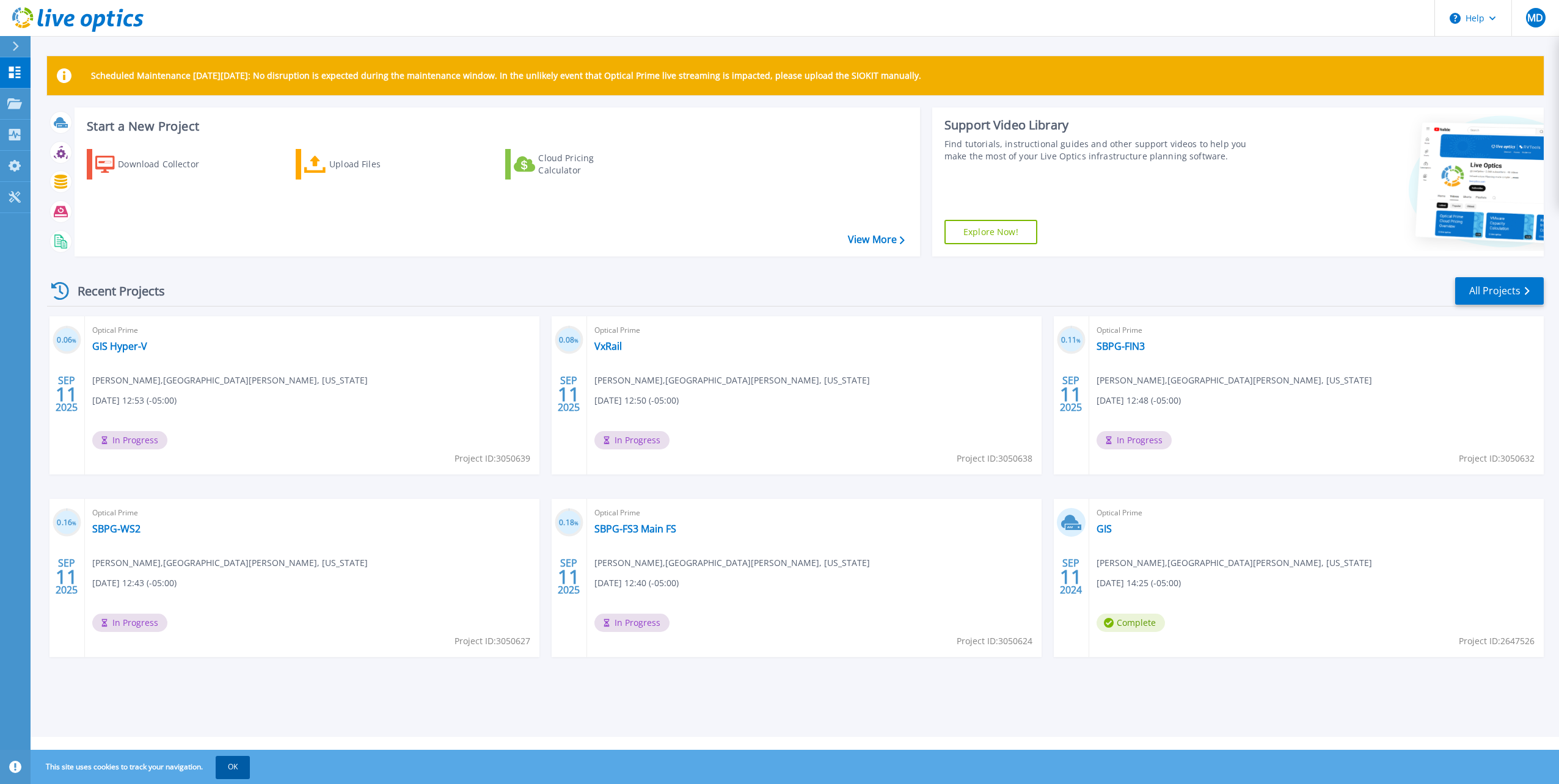
click at [233, 763] on button "OK" at bounding box center [232, 767] width 34 height 22
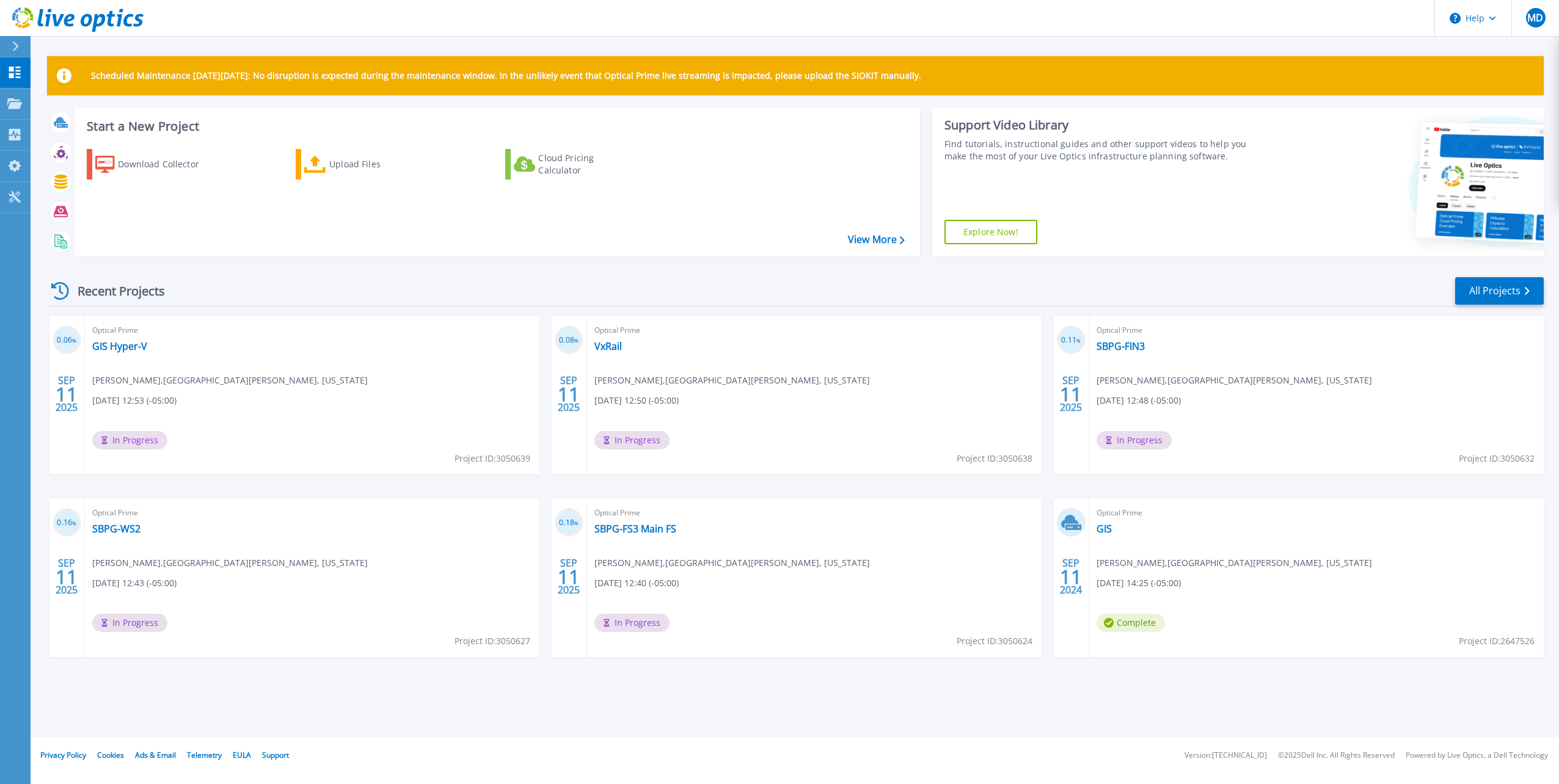
click at [617, 339] on div "Optical Prime VxRail [PERSON_NAME] , [GEOGRAPHIC_DATA][PERSON_NAME], [US_STATE]…" at bounding box center [814, 395] width 455 height 158
click at [611, 345] on link "VxRail" at bounding box center [607, 346] width 27 height 12
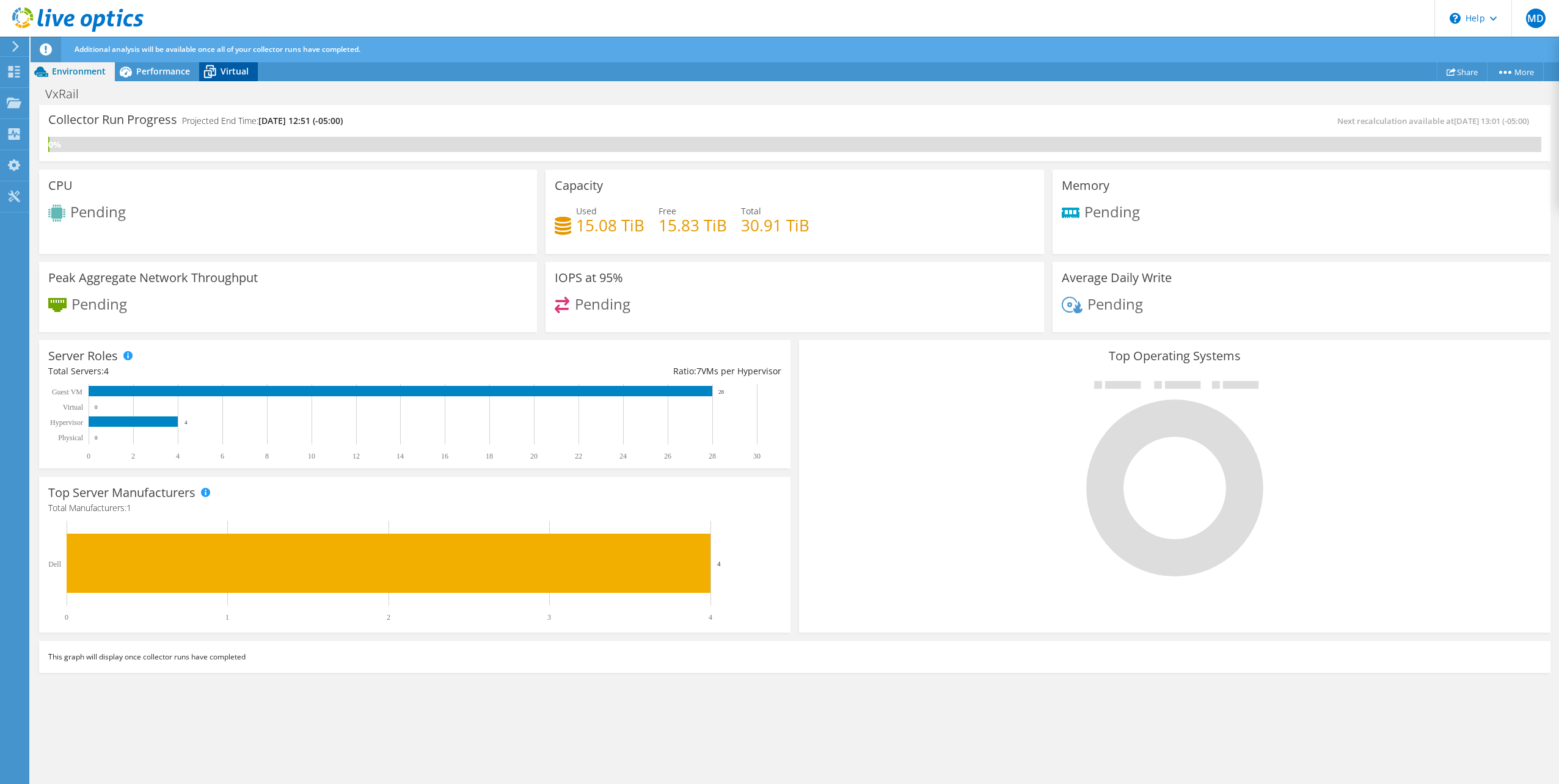
click at [233, 67] on span "Virtual" at bounding box center [235, 71] width 28 height 12
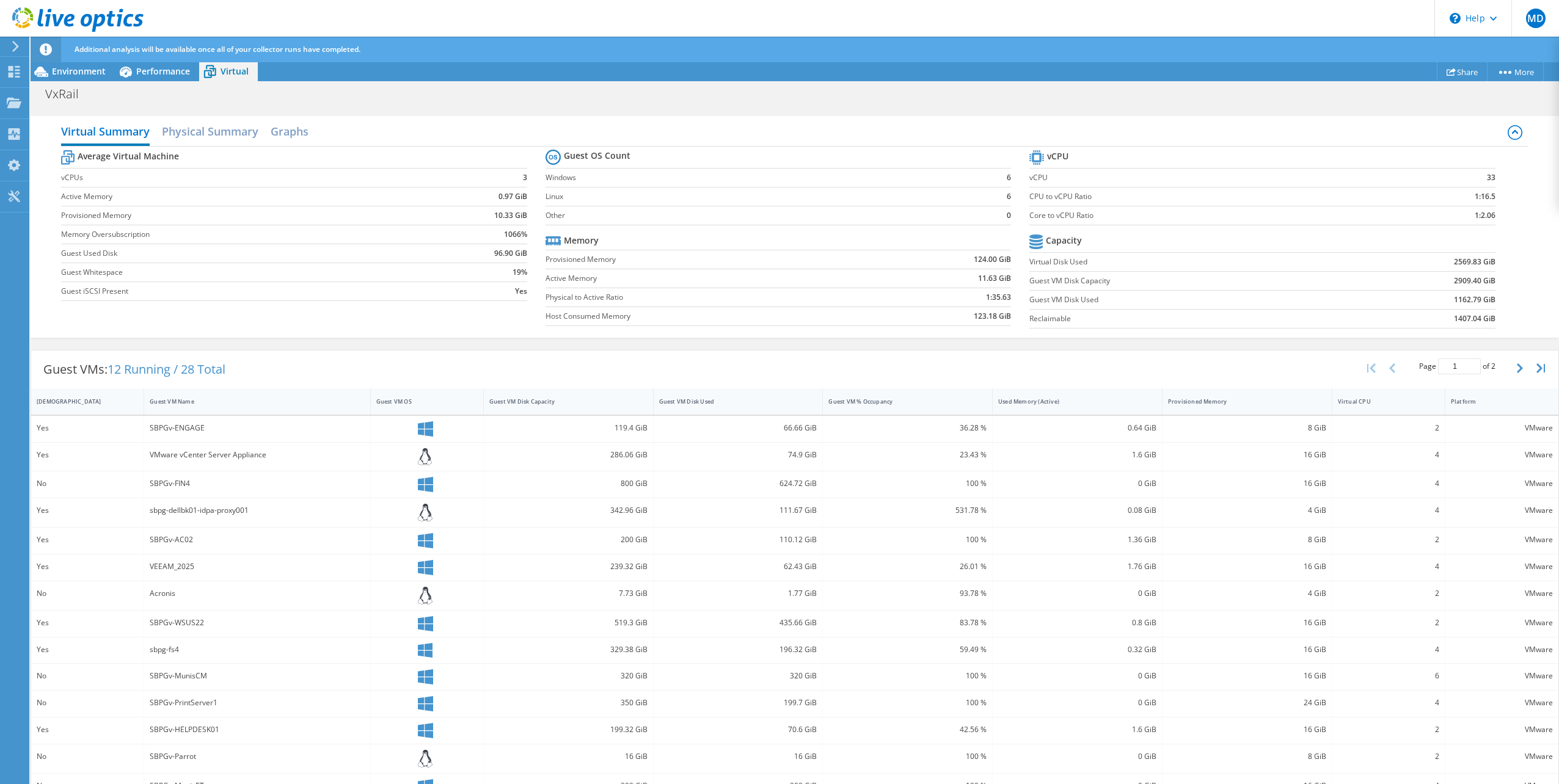
scroll to position [114, 0]
